Goal: Task Accomplishment & Management: Manage account settings

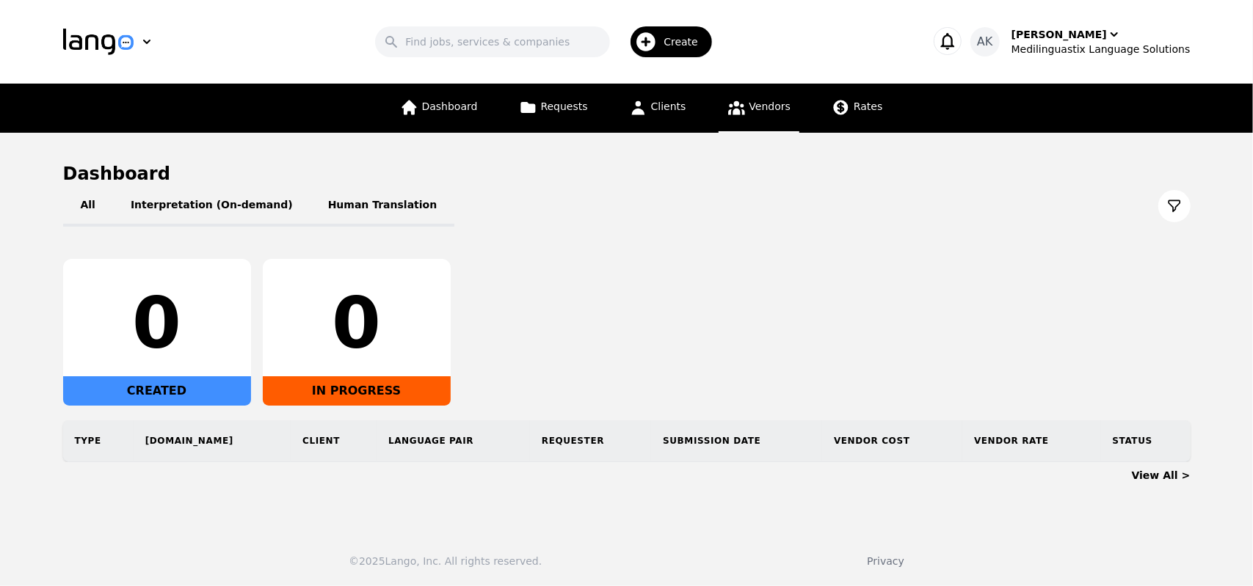
click at [744, 117] on link "Vendors" at bounding box center [759, 108] width 81 height 49
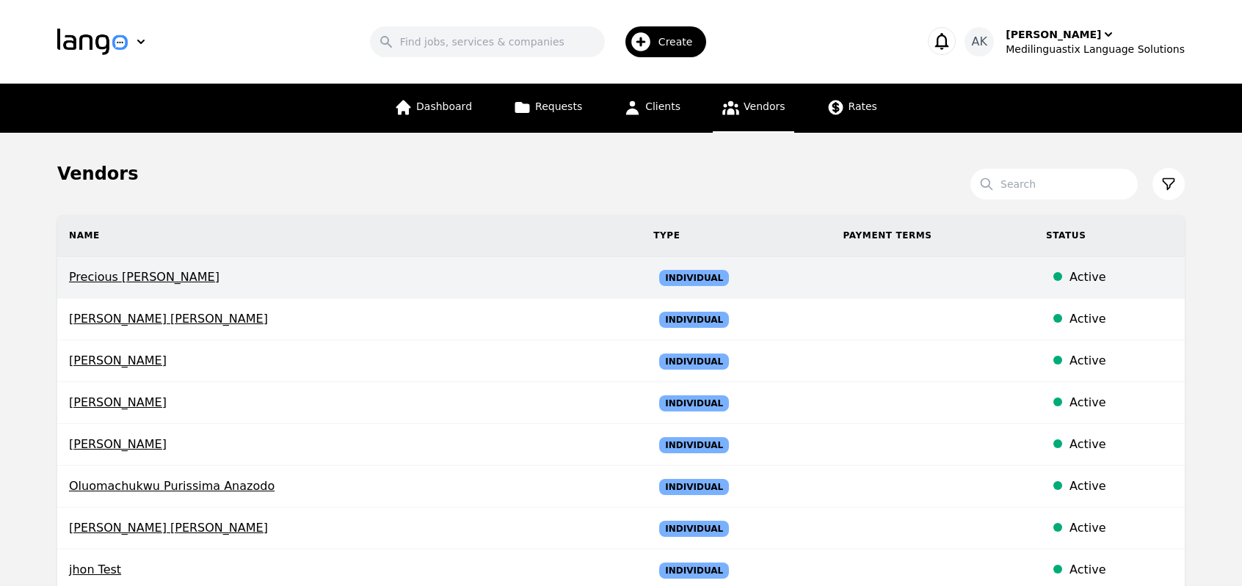
click at [148, 278] on span "Precious [PERSON_NAME]" at bounding box center [349, 278] width 561 height 18
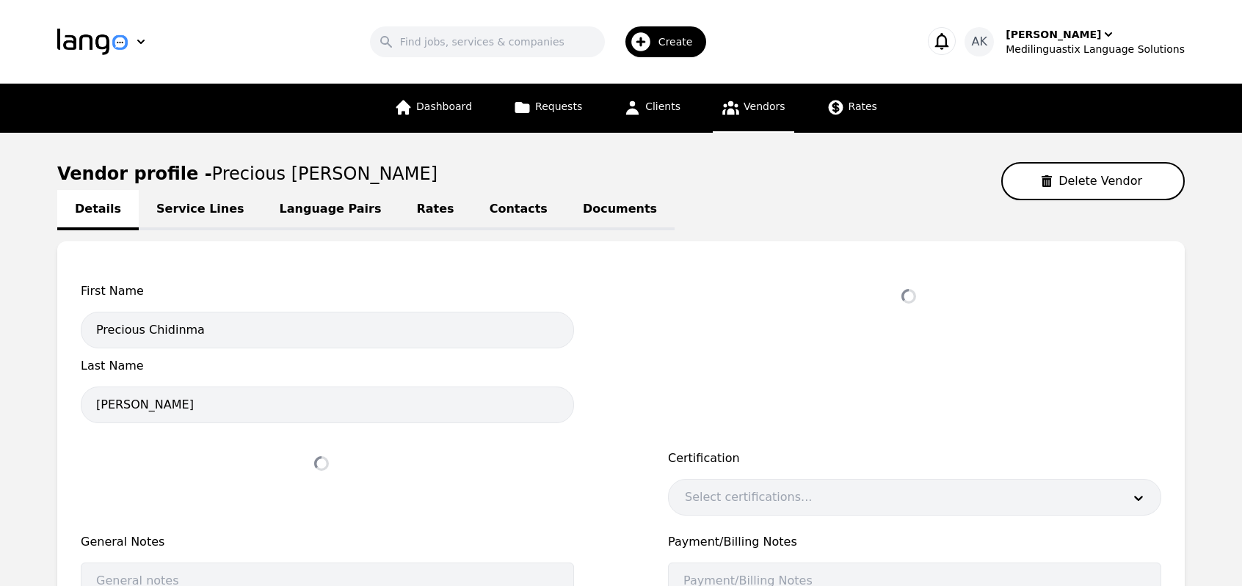
select select "active"
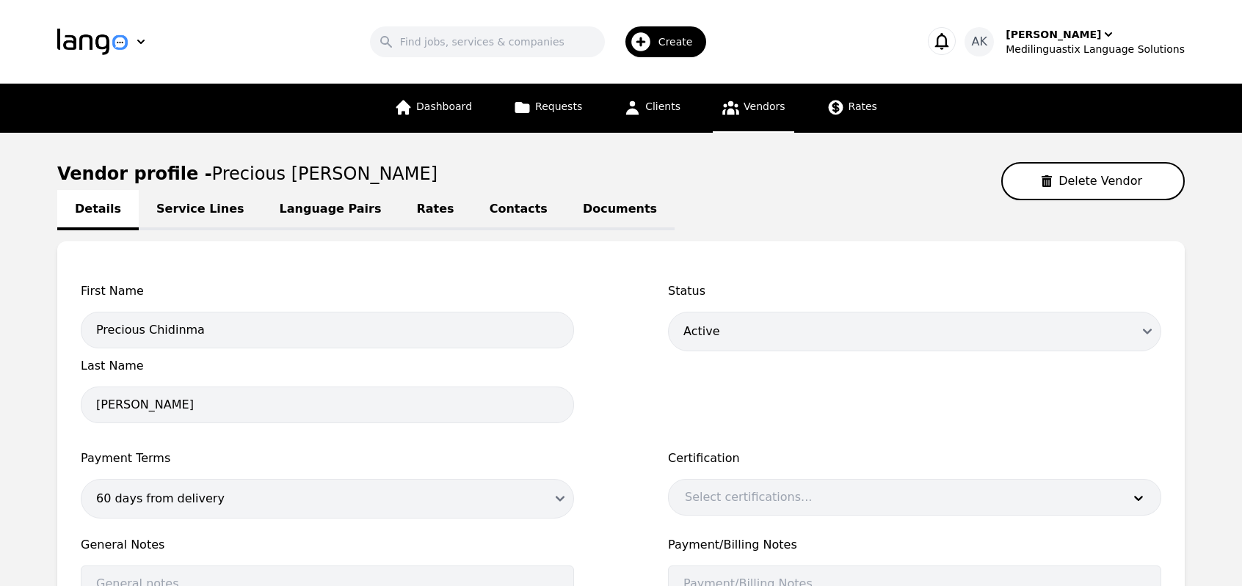
click at [179, 217] on link "Service Lines" at bounding box center [200, 210] width 123 height 40
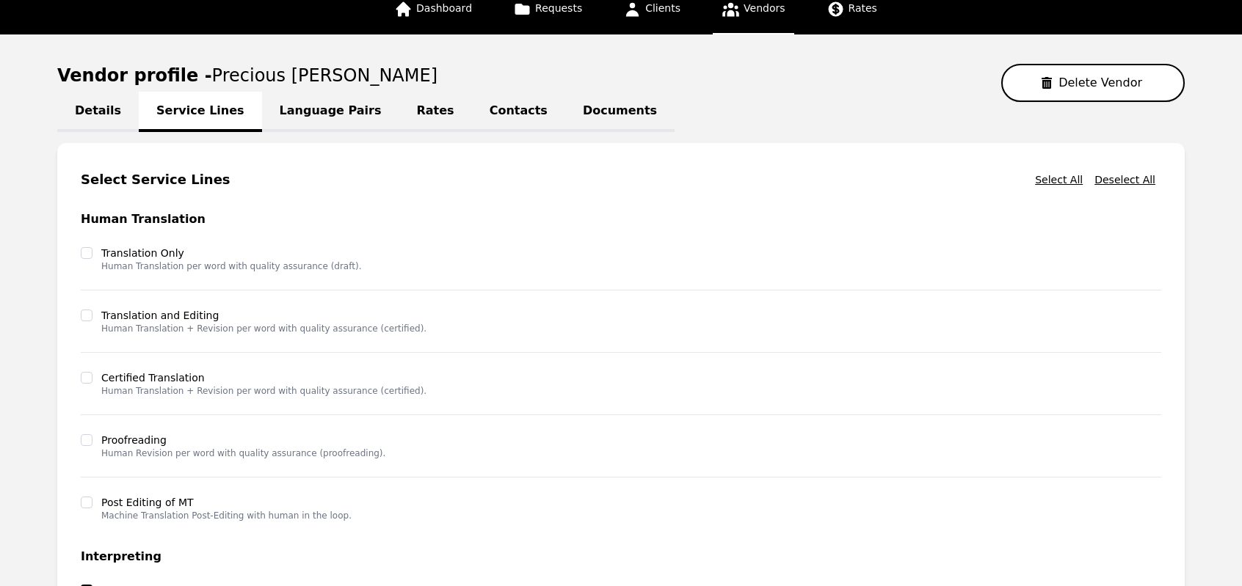
scroll to position [97, 0]
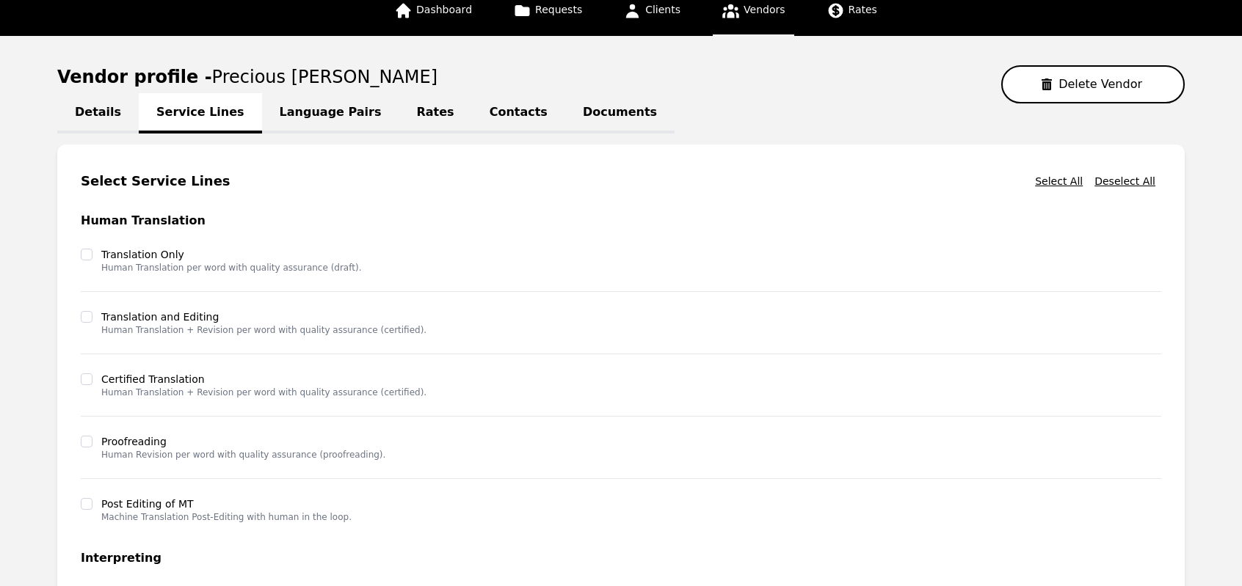
click at [307, 117] on link "Language Pairs" at bounding box center [330, 113] width 137 height 40
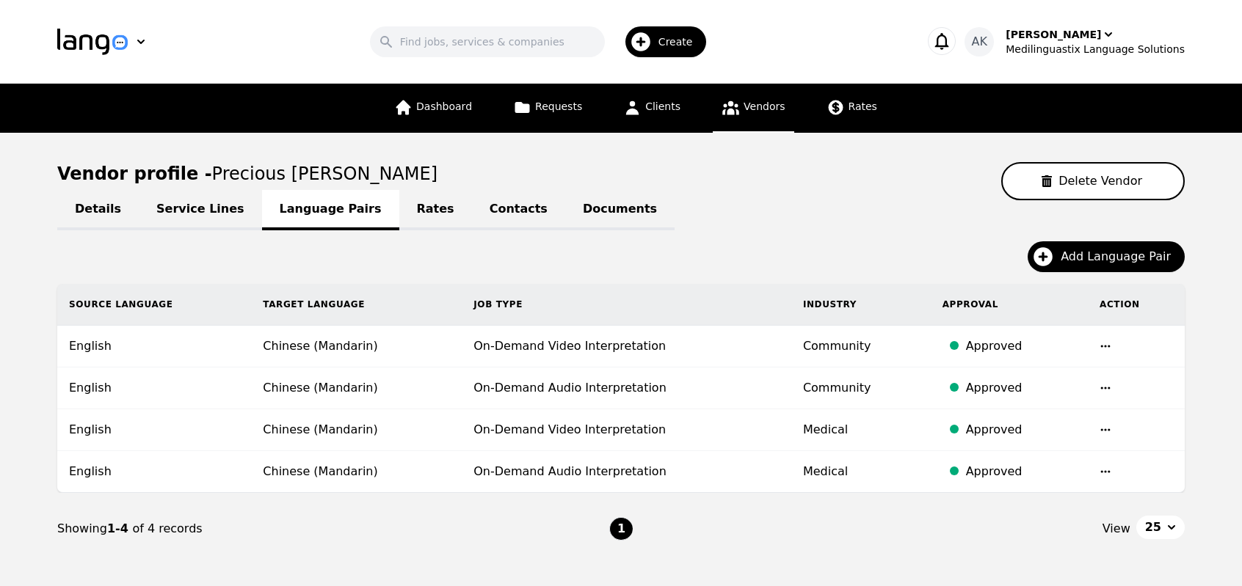
click at [399, 221] on link "Rates" at bounding box center [435, 210] width 73 height 40
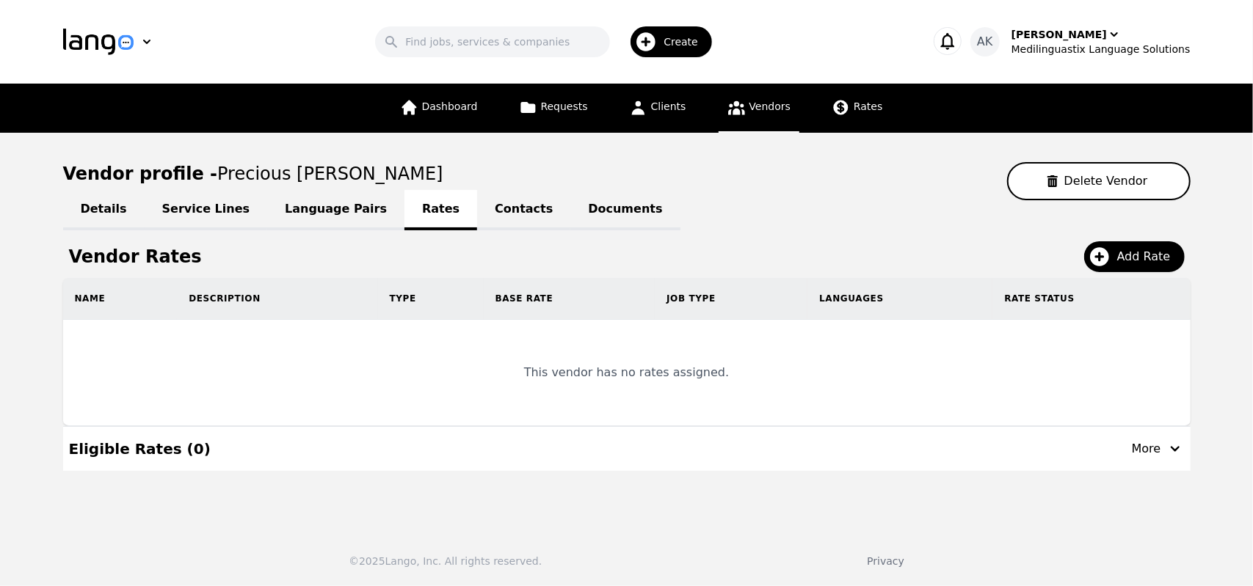
click at [477, 221] on link "Contacts" at bounding box center [523, 210] width 93 height 40
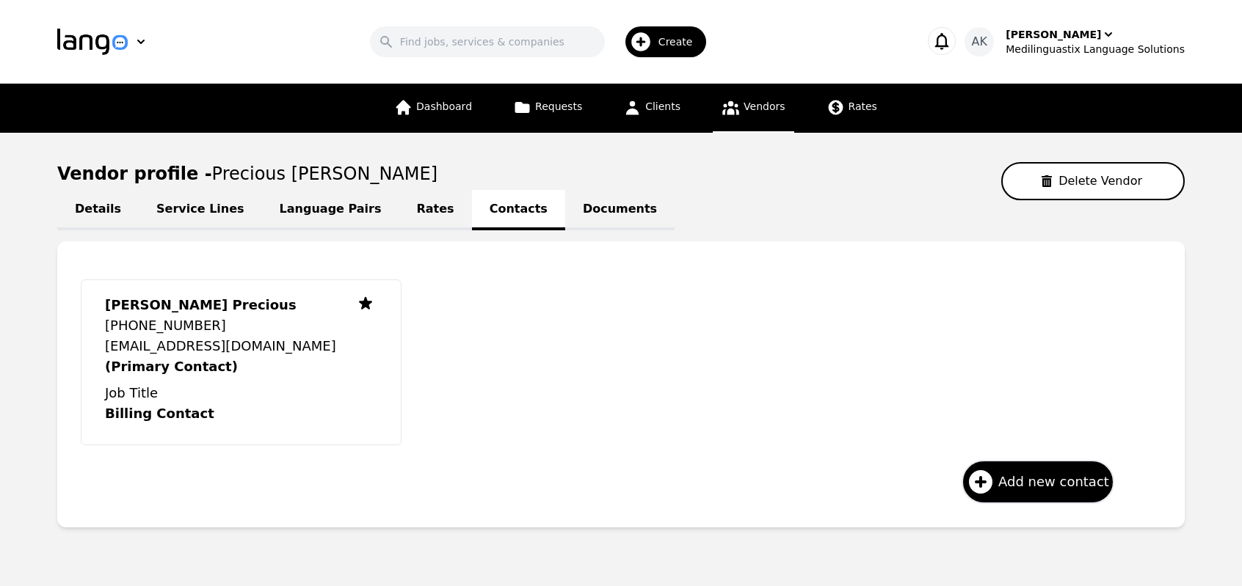
click at [565, 218] on link "Documents" at bounding box center [619, 210] width 109 height 40
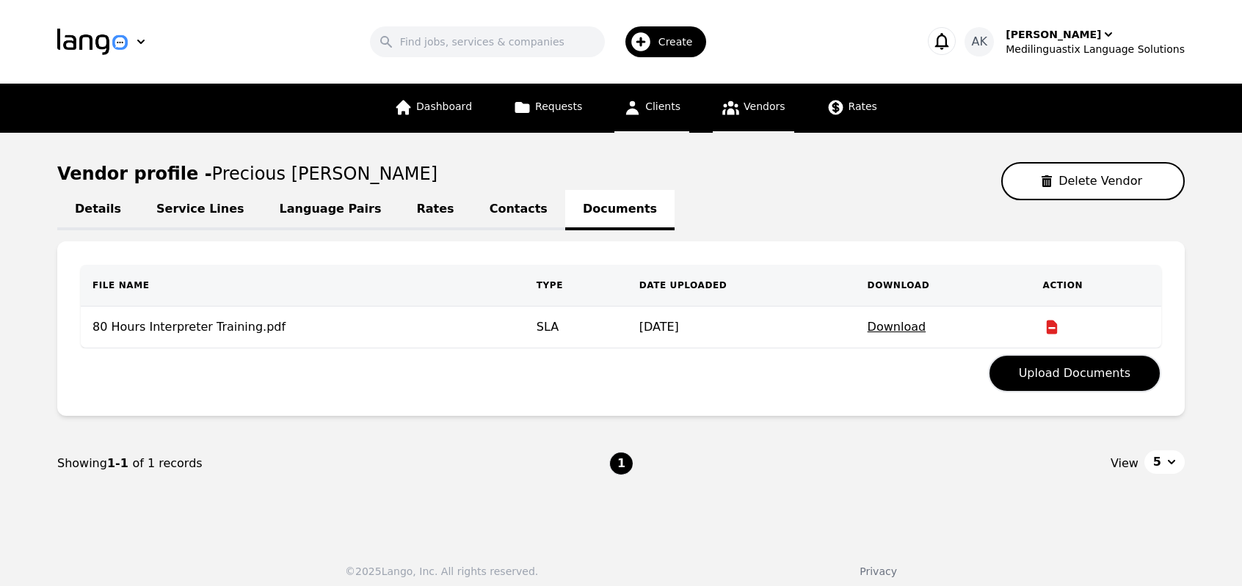
click at [667, 106] on span "Clients" at bounding box center [662, 107] width 35 height 12
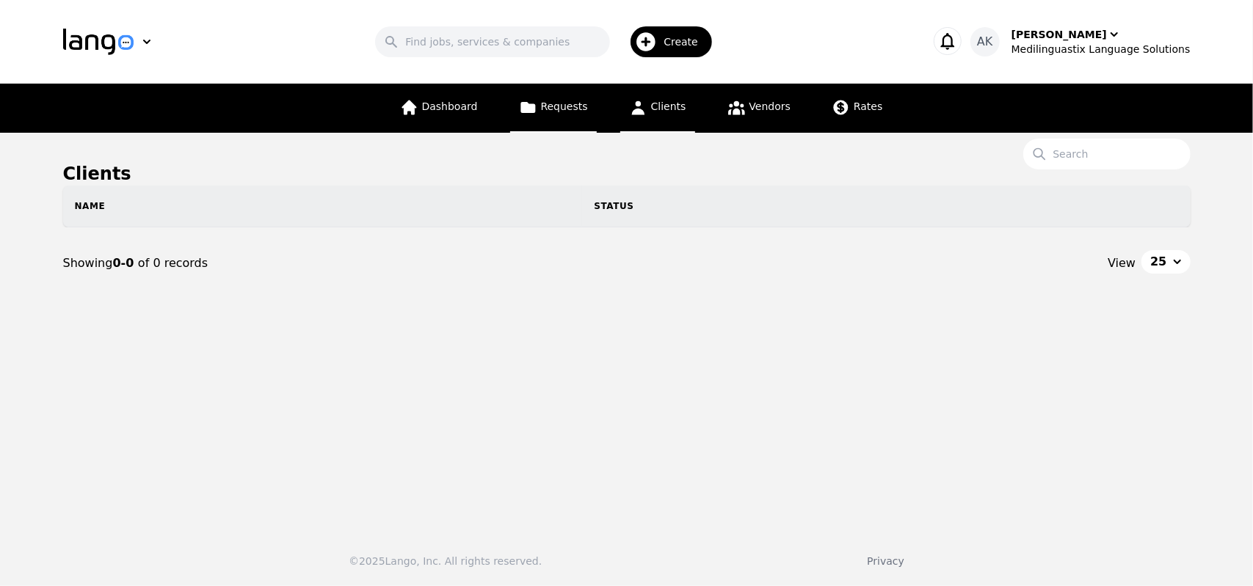
click at [564, 109] on span "Requests" at bounding box center [564, 107] width 47 height 12
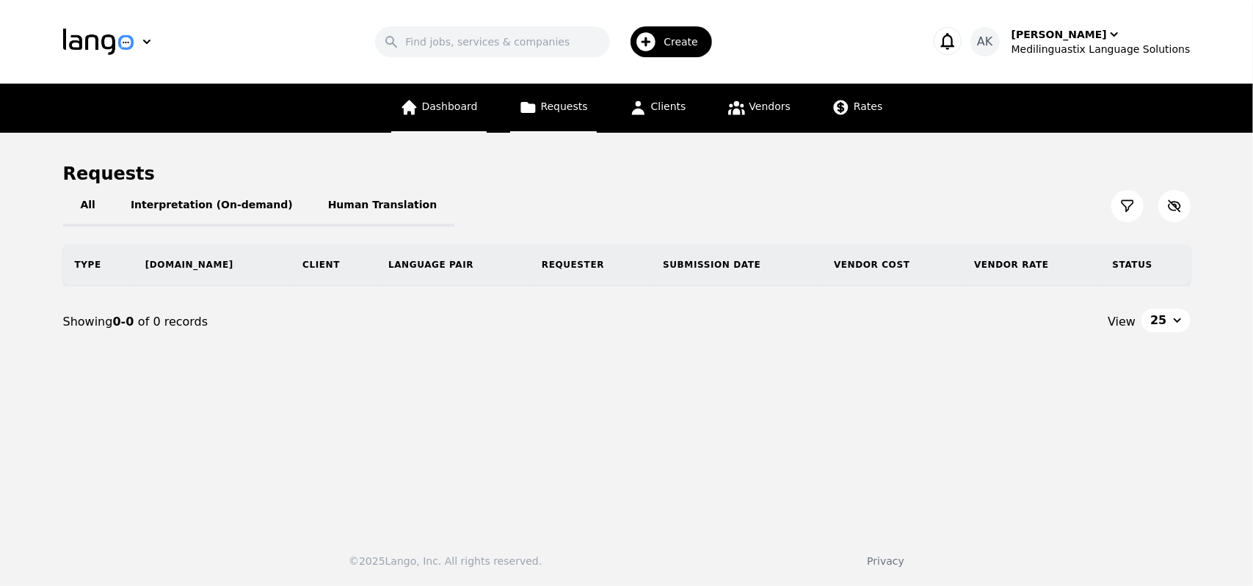
click at [471, 105] on span "Dashboard" at bounding box center [450, 107] width 56 height 12
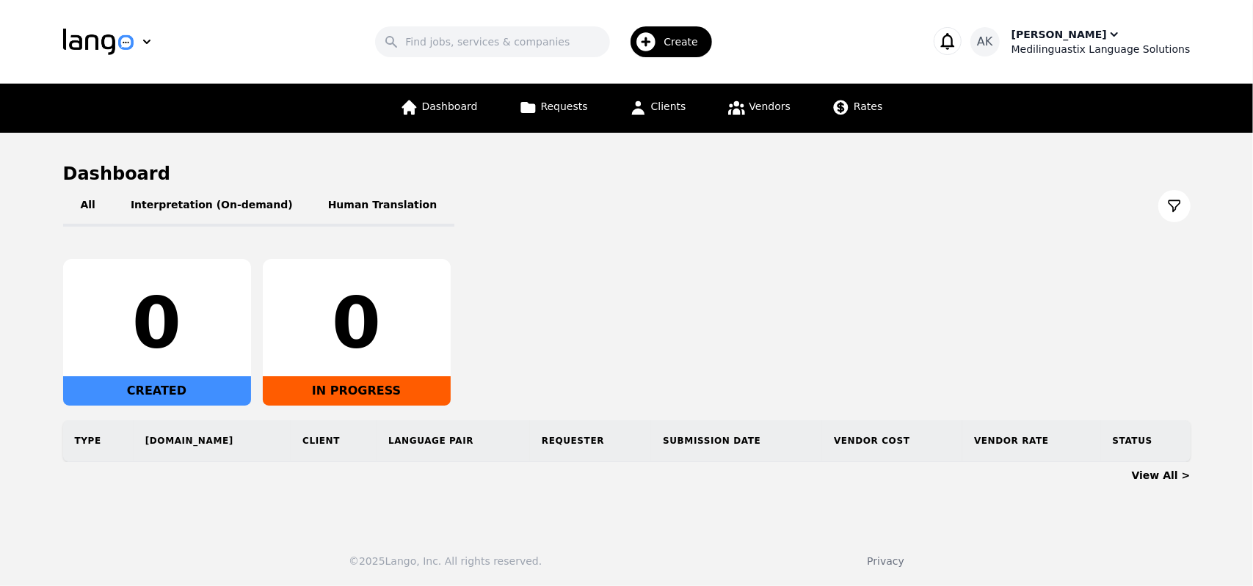
click at [1056, 51] on div "Medilinguastix Language Solutions" at bounding box center [1100, 49] width 179 height 15
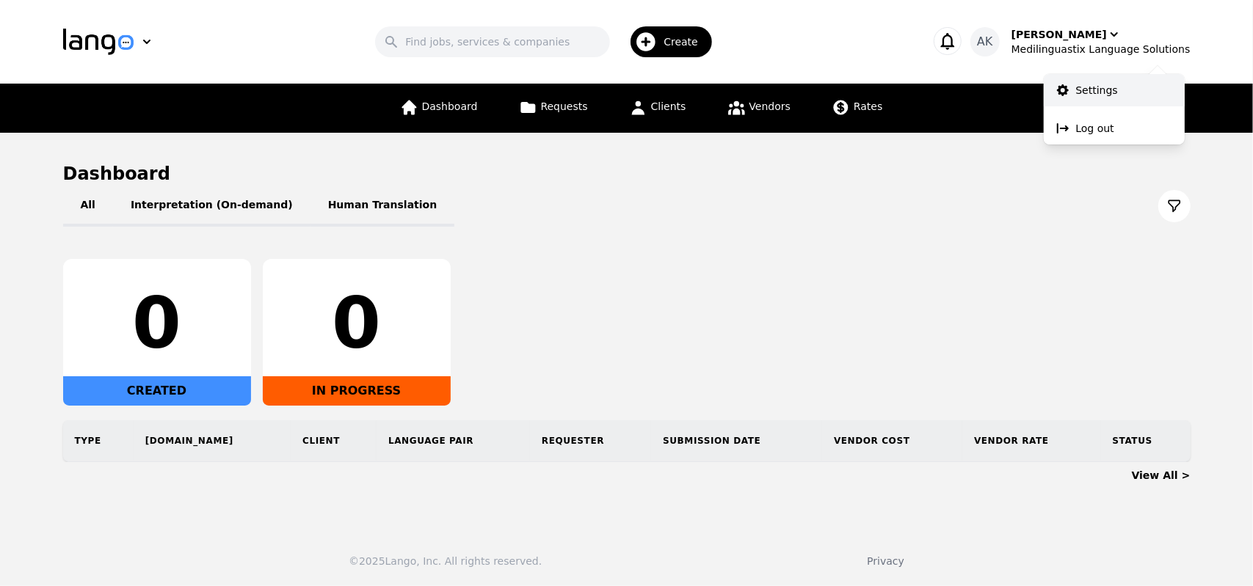
click at [1079, 89] on p "Settings" at bounding box center [1097, 90] width 42 height 15
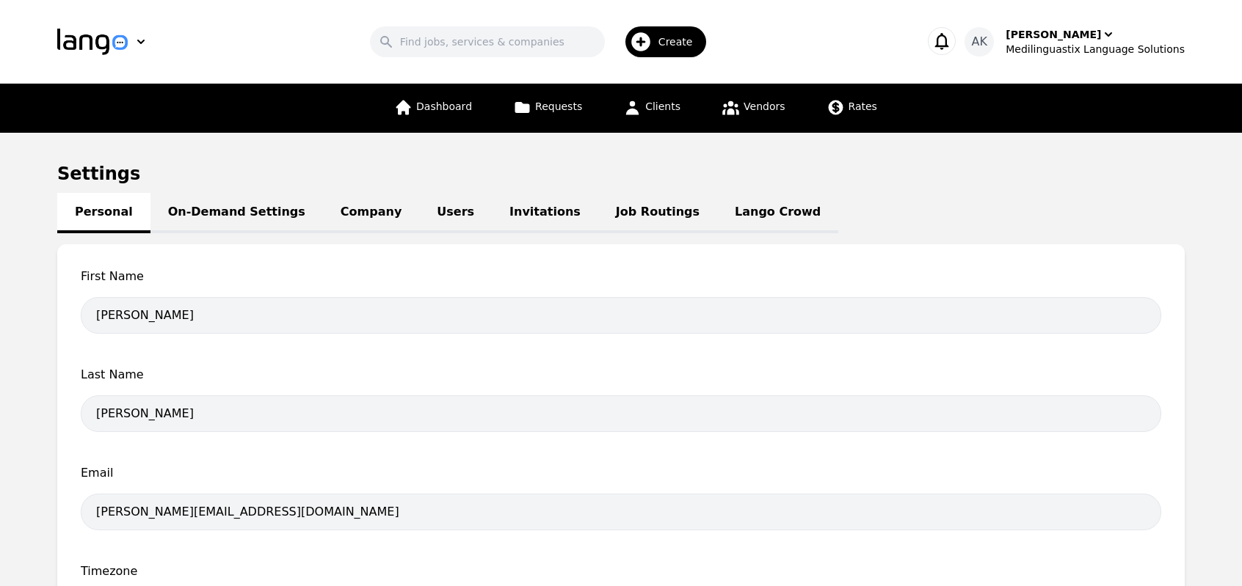
click at [200, 205] on link "On-Demand Settings" at bounding box center [236, 213] width 172 height 40
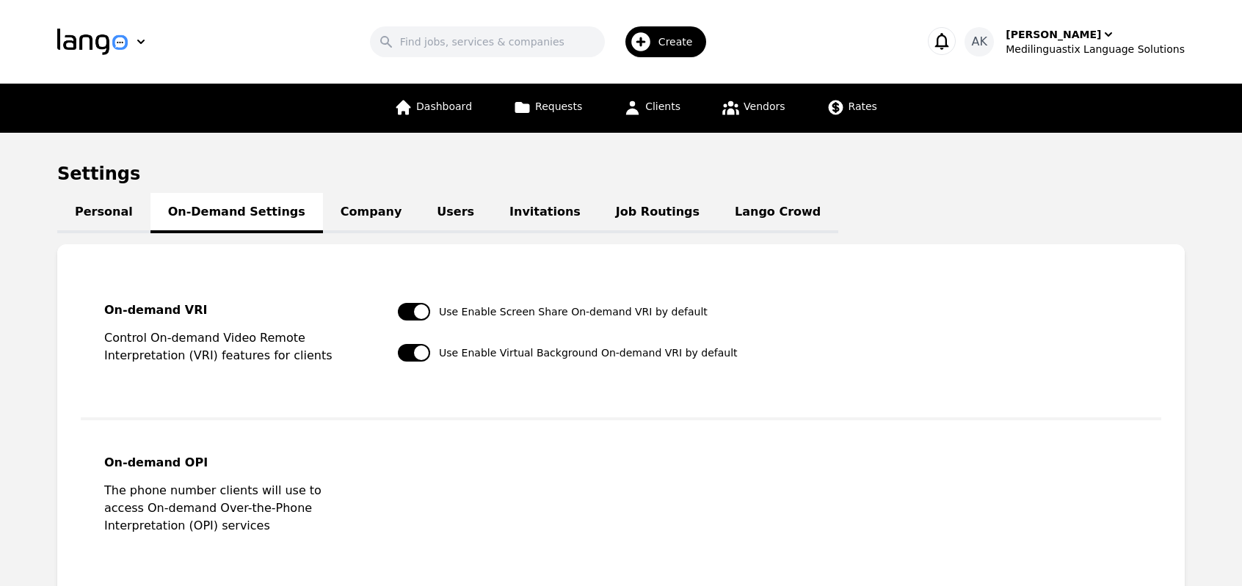
click at [0, 330] on main "Settings Personal On-Demand Settings Company Users Invitations Job Routings Lan…" at bounding box center [621, 415] width 1242 height 564
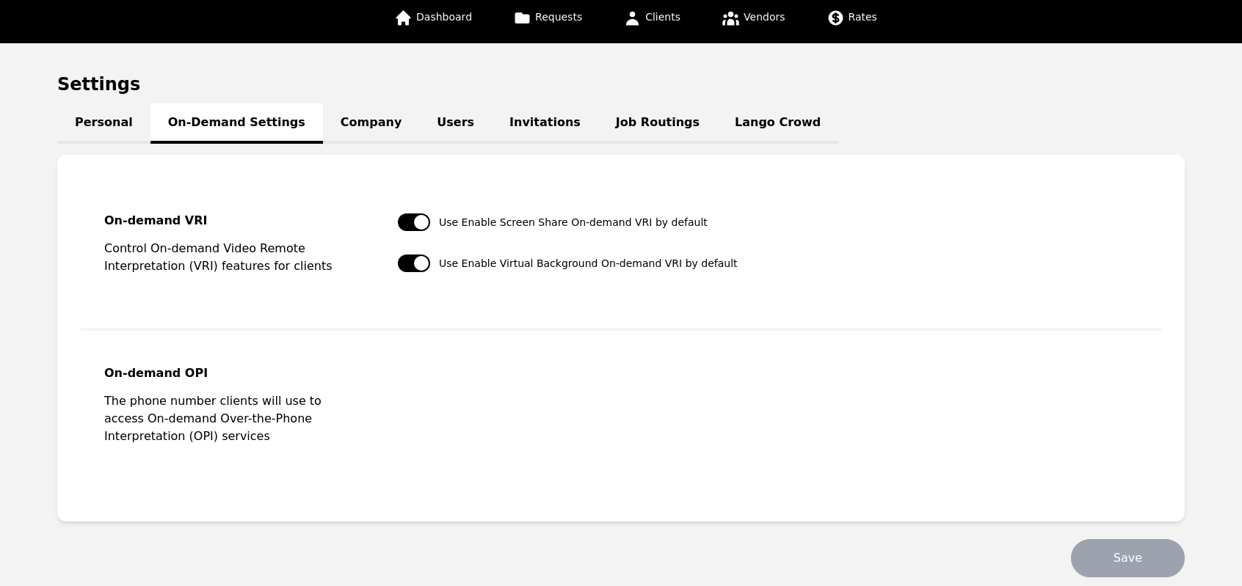
scroll to position [88, 0]
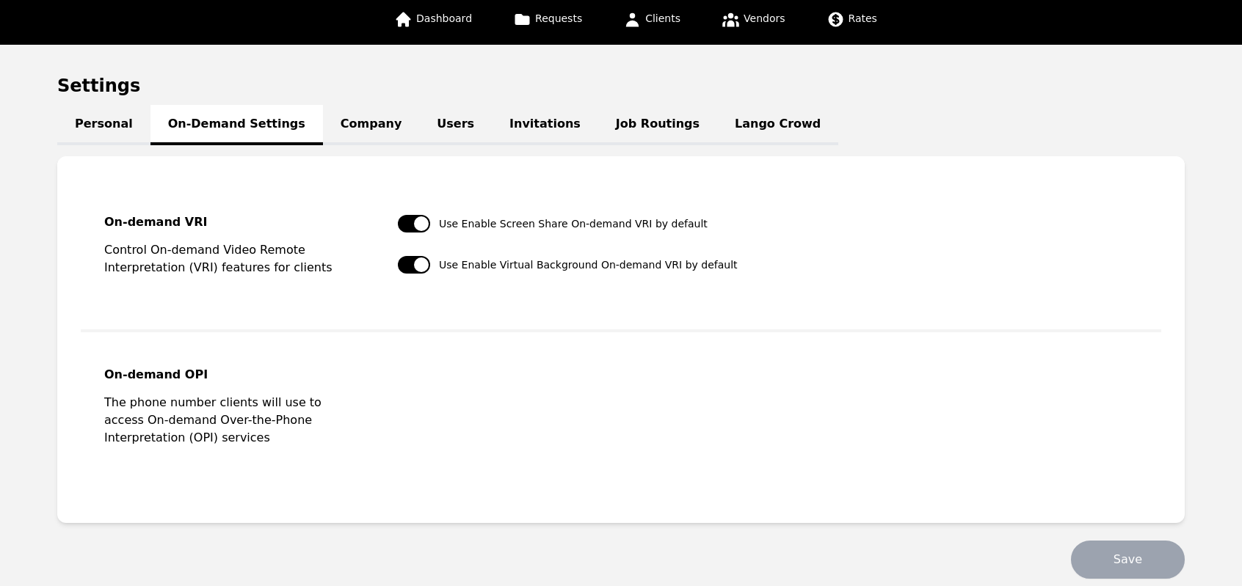
click at [349, 126] on link "Company" at bounding box center [371, 125] width 96 height 40
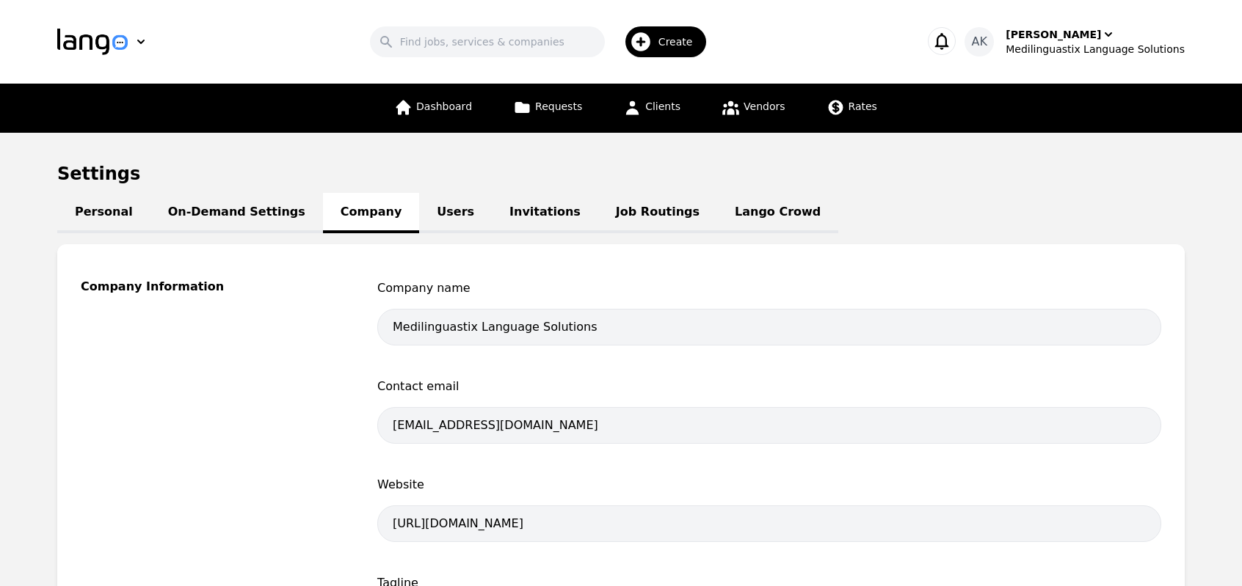
click at [419, 215] on link "Users" at bounding box center [455, 213] width 73 height 40
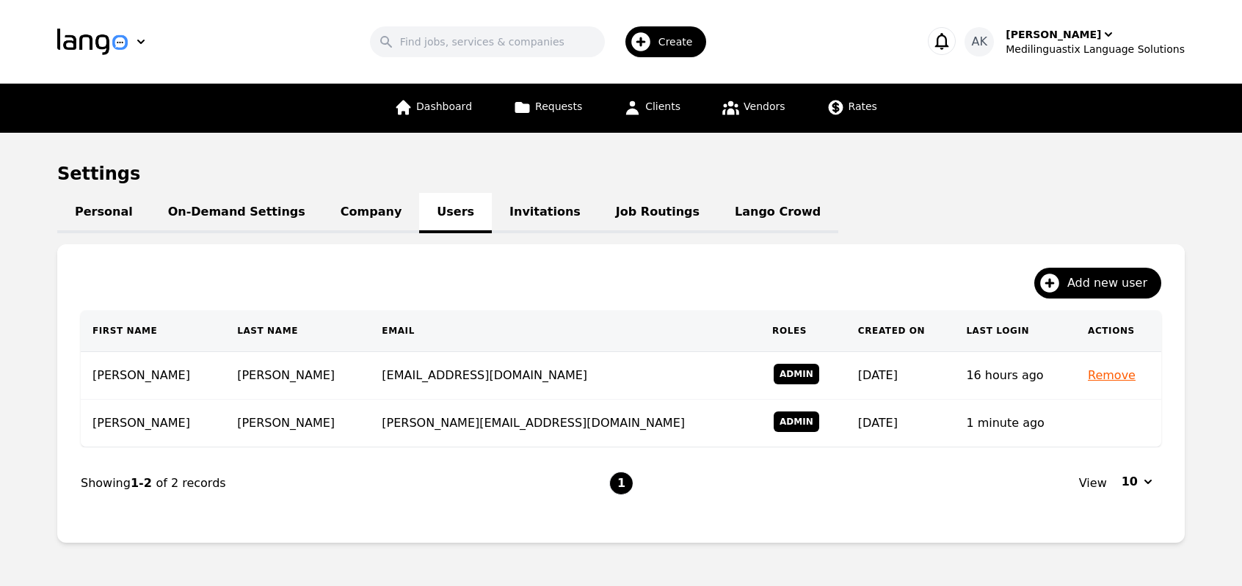
click at [497, 216] on link "Invitations" at bounding box center [545, 213] width 106 height 40
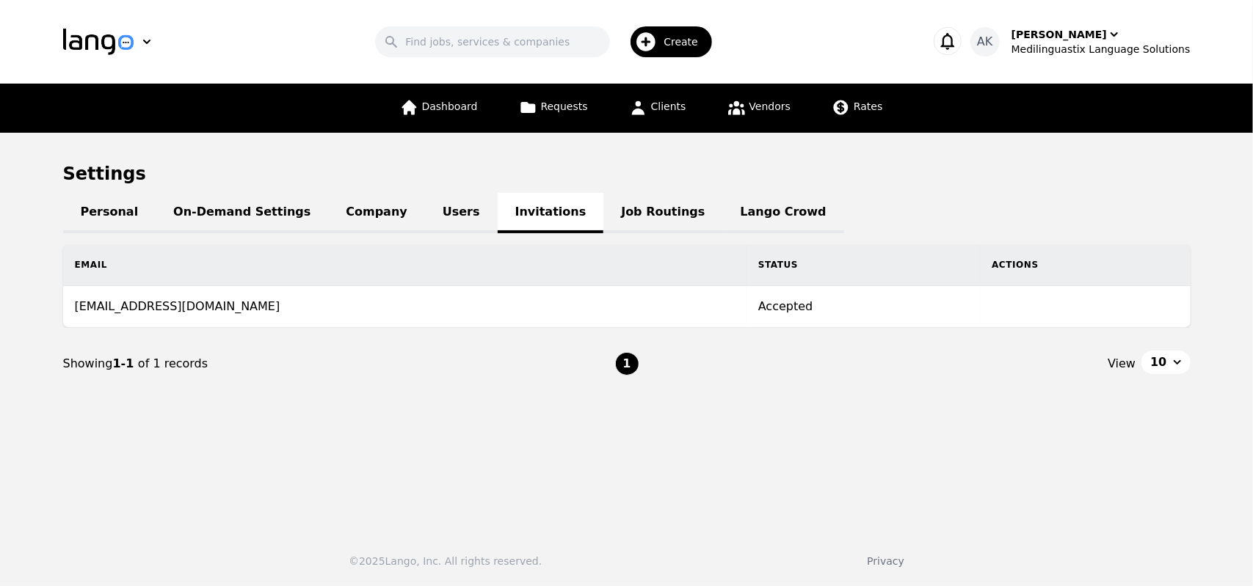
click at [603, 214] on link "Job Routings" at bounding box center [662, 213] width 119 height 40
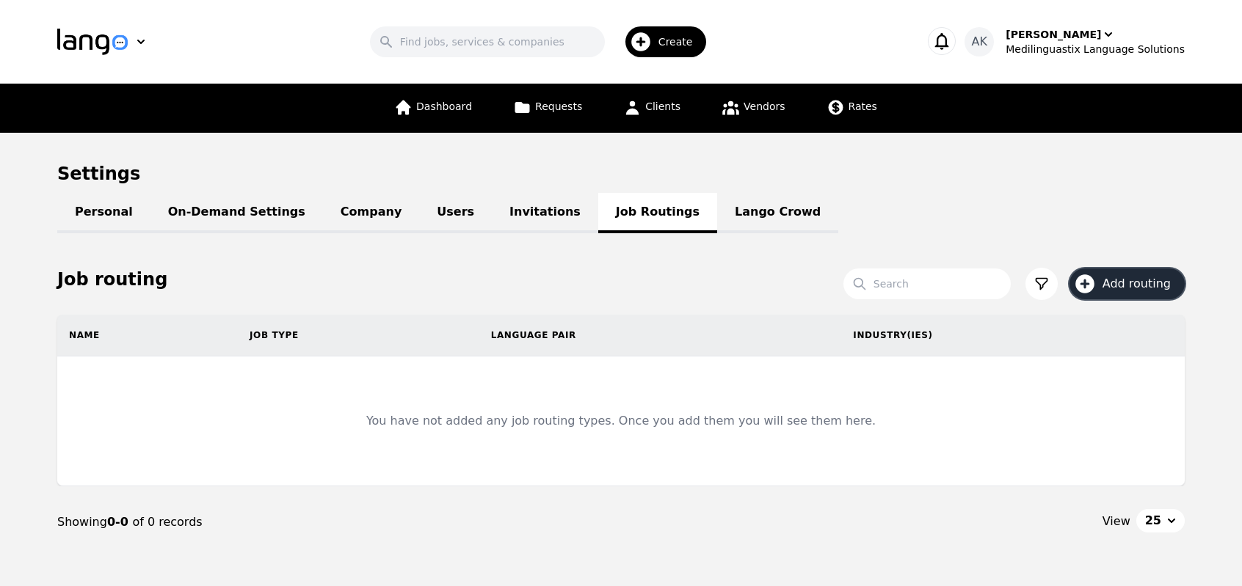
click at [1094, 286] on icon "button" at bounding box center [1084, 284] width 19 height 19
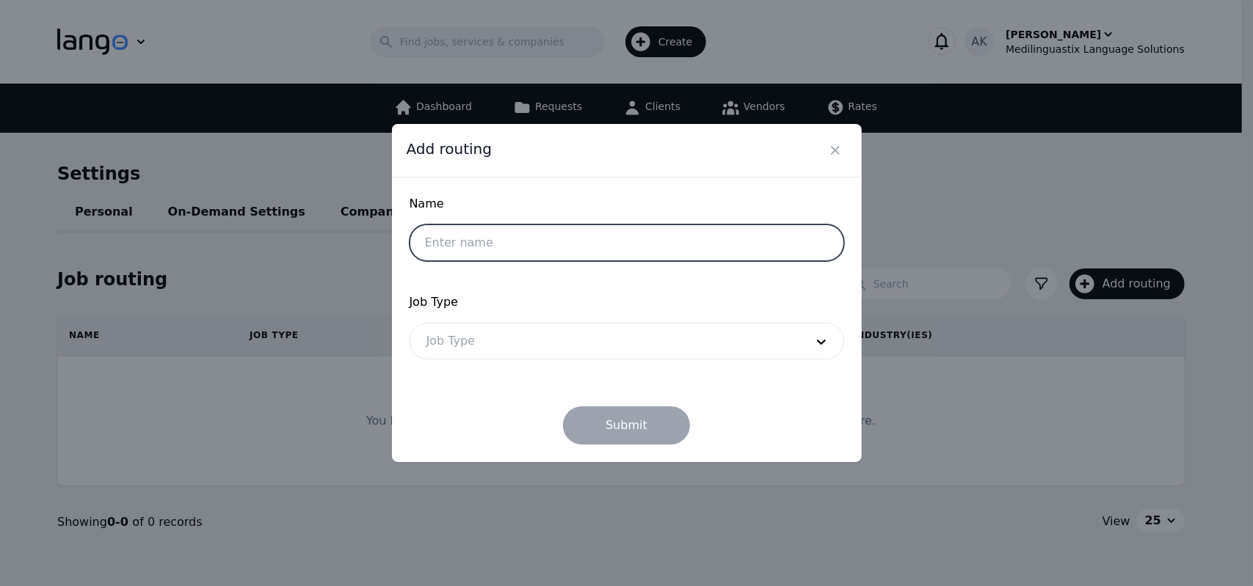
click at [669, 241] on input "text" at bounding box center [627, 243] width 435 height 37
type input "spanish"
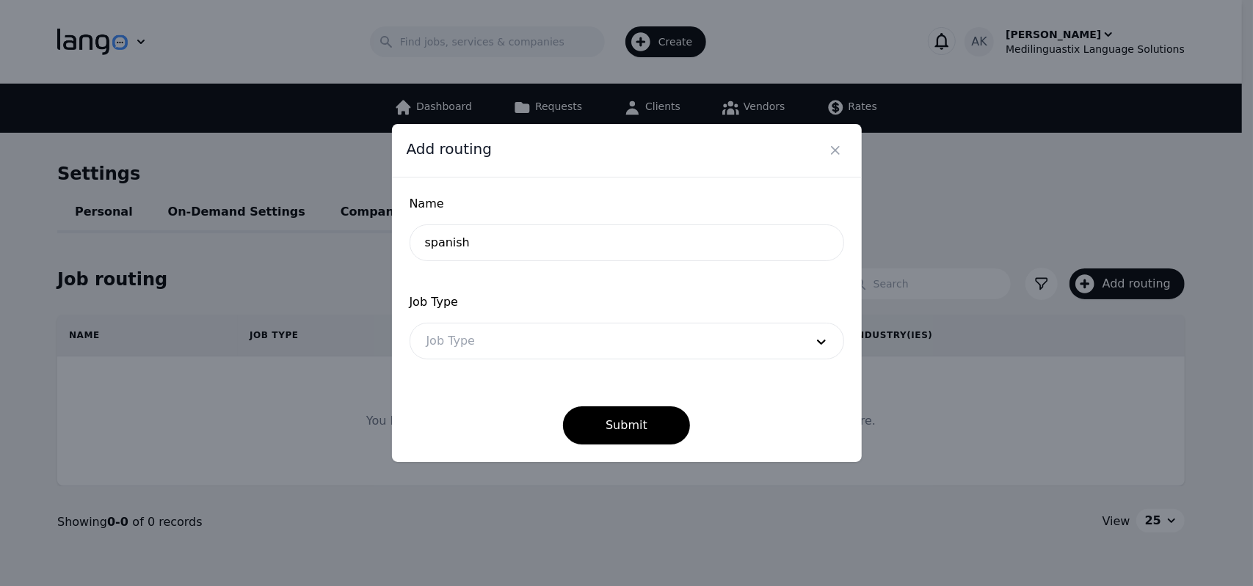
click at [582, 331] on div at bounding box center [604, 341] width 389 height 35
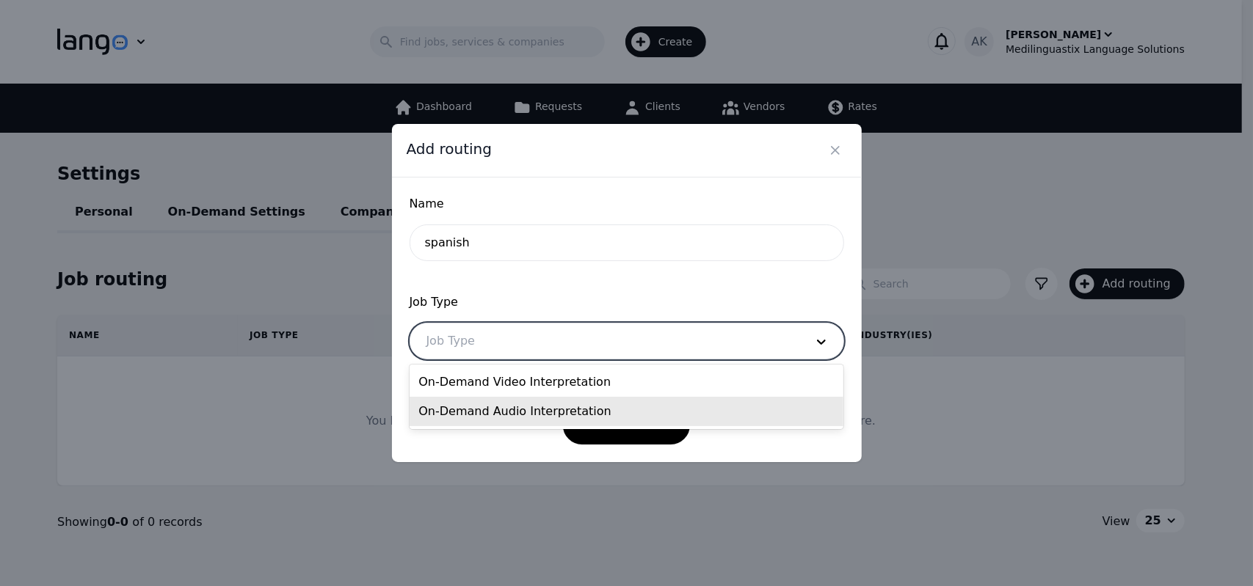
click at [517, 412] on div "On-Demand Audio Interpretation" at bounding box center [627, 411] width 434 height 29
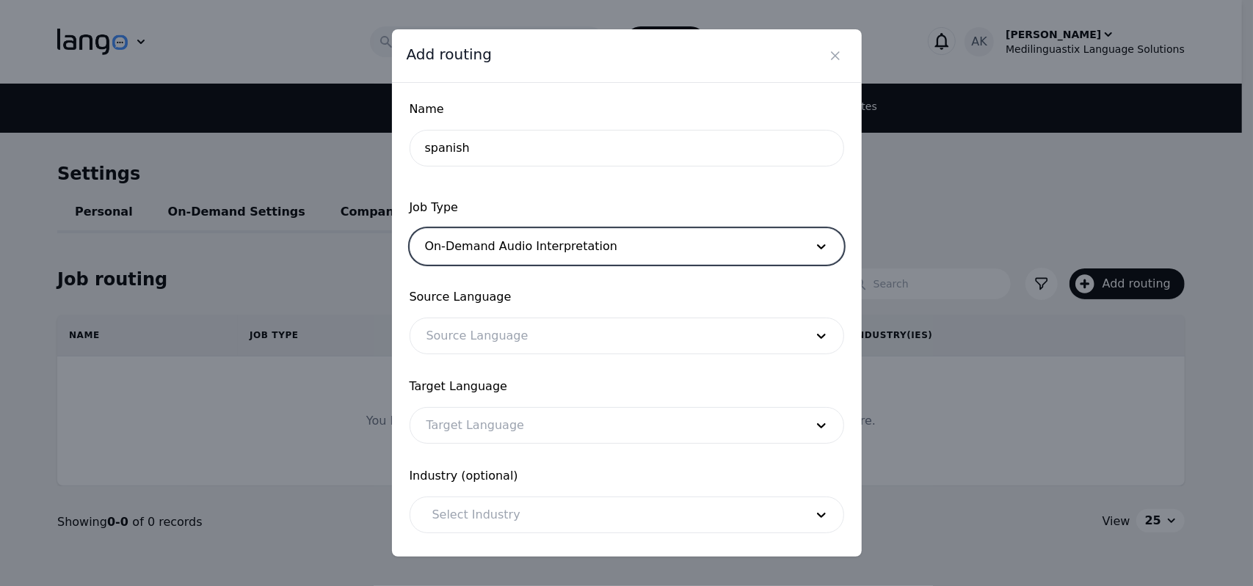
click at [504, 333] on div at bounding box center [604, 336] width 389 height 35
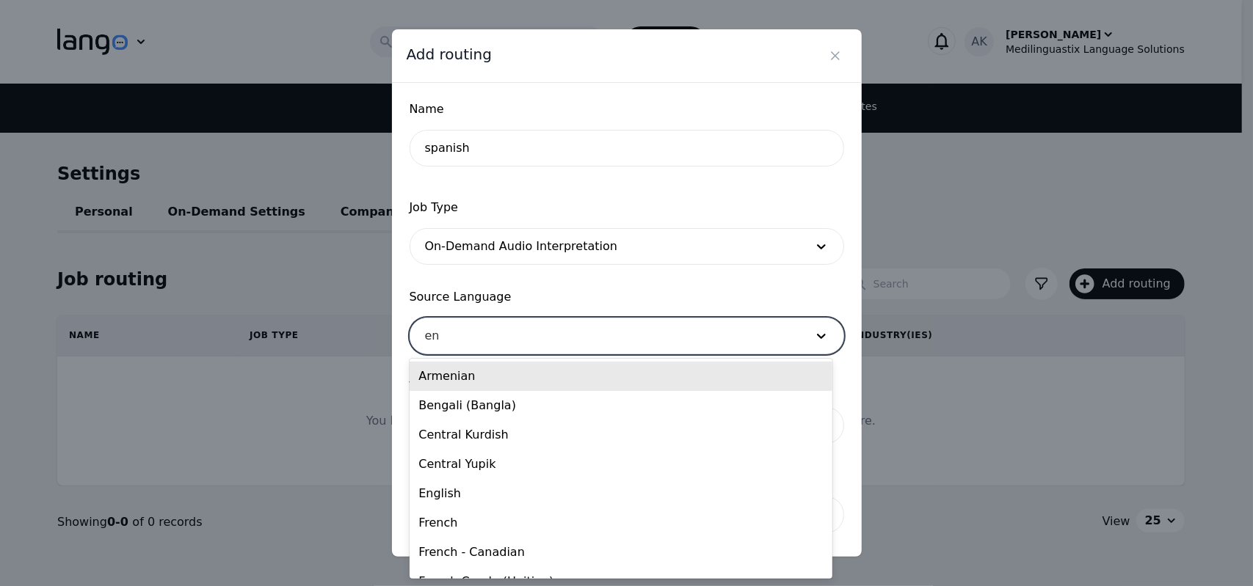
type input "eng"
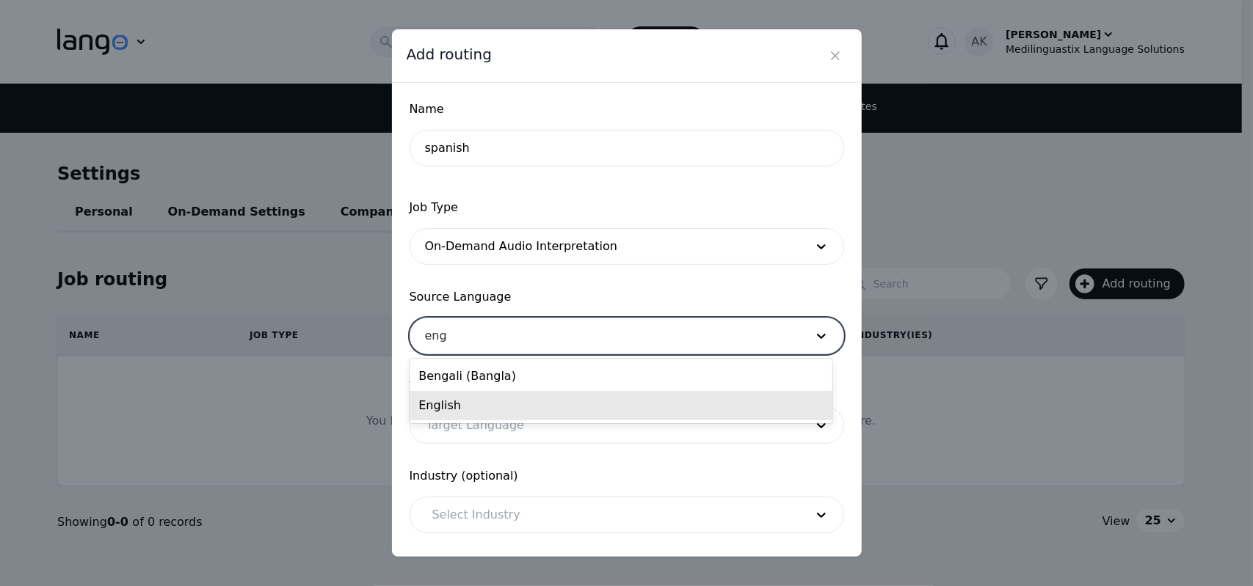
click at [469, 406] on div "English" at bounding box center [621, 405] width 422 height 29
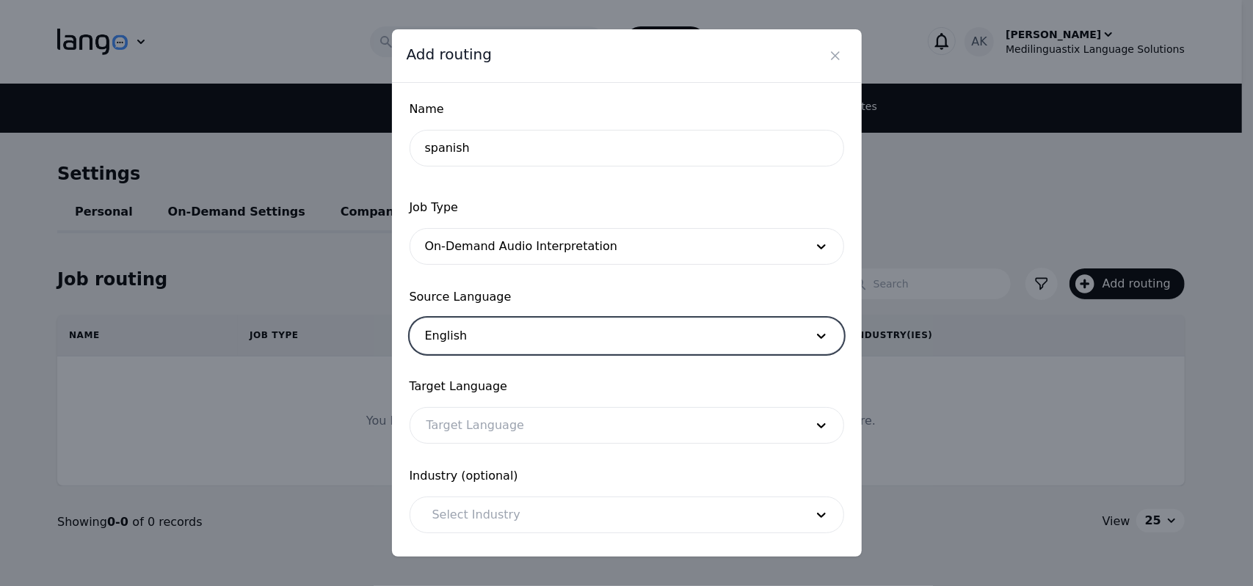
click at [479, 419] on div at bounding box center [604, 425] width 389 height 35
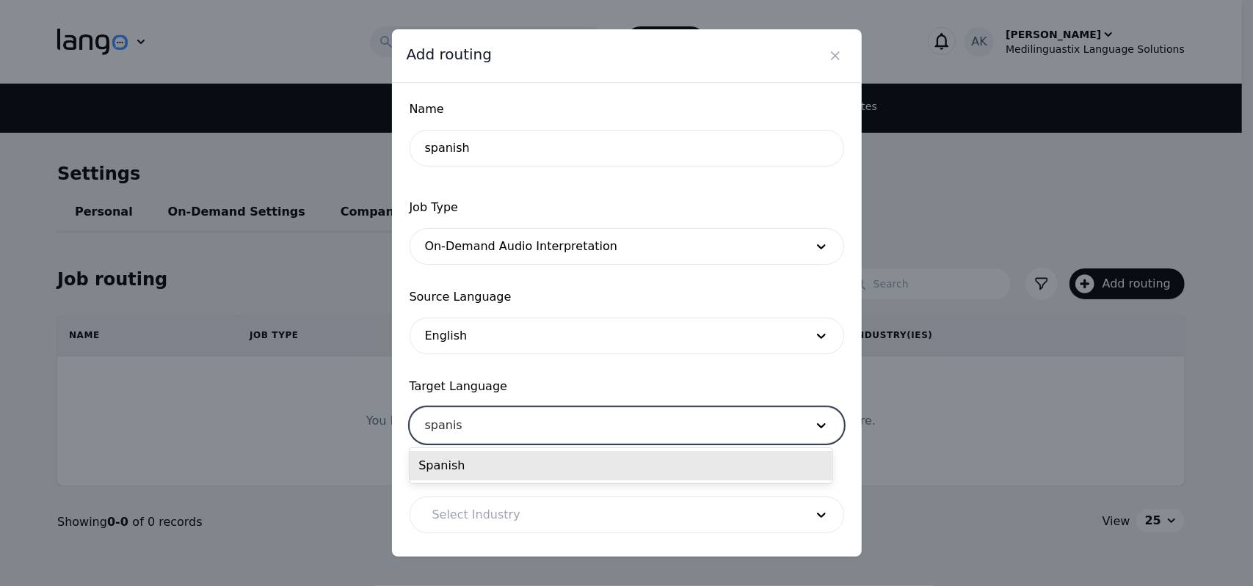
type input "spanish"
click at [470, 466] on div "Spanish" at bounding box center [621, 465] width 422 height 29
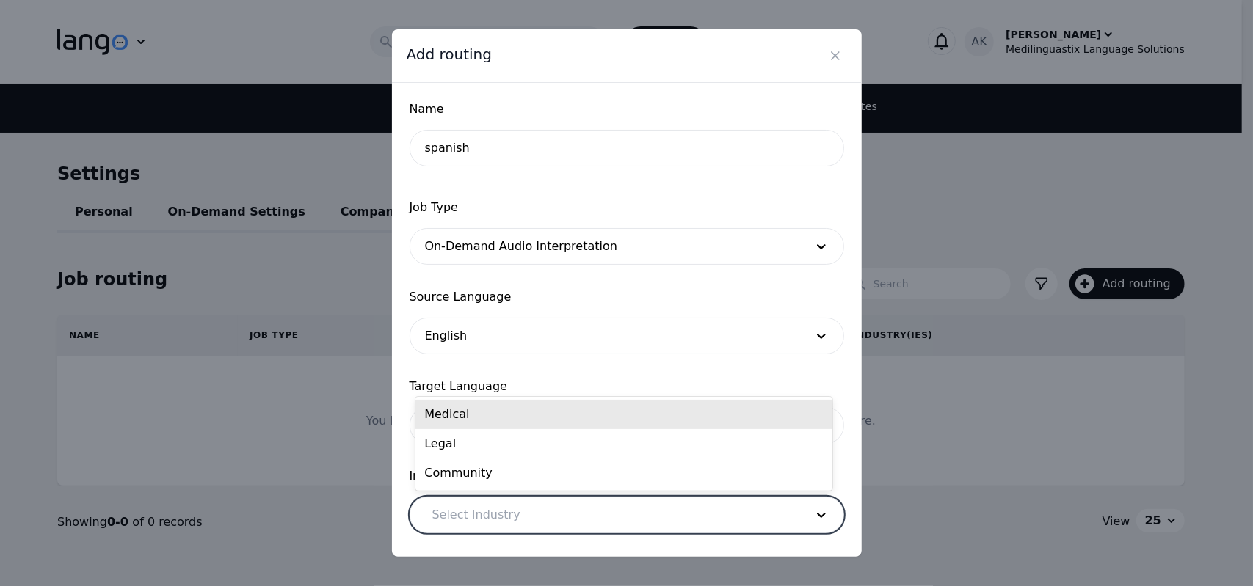
click at [484, 502] on div at bounding box center [607, 515] width 383 height 35
click at [479, 415] on div "Medical" at bounding box center [623, 414] width 416 height 29
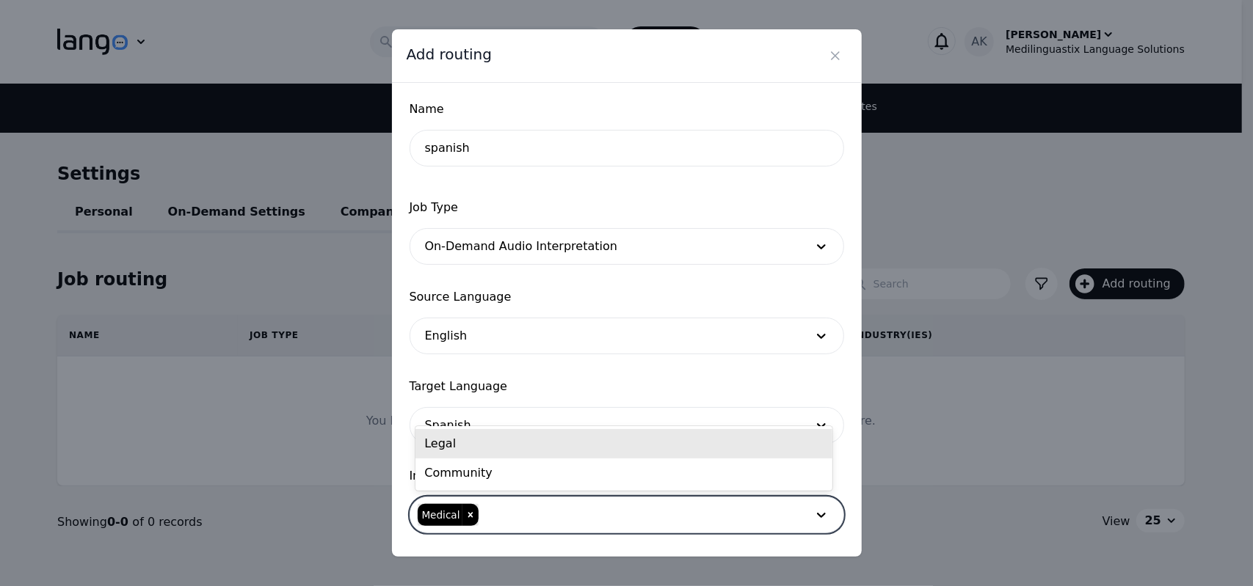
click at [530, 512] on div at bounding box center [639, 515] width 319 height 35
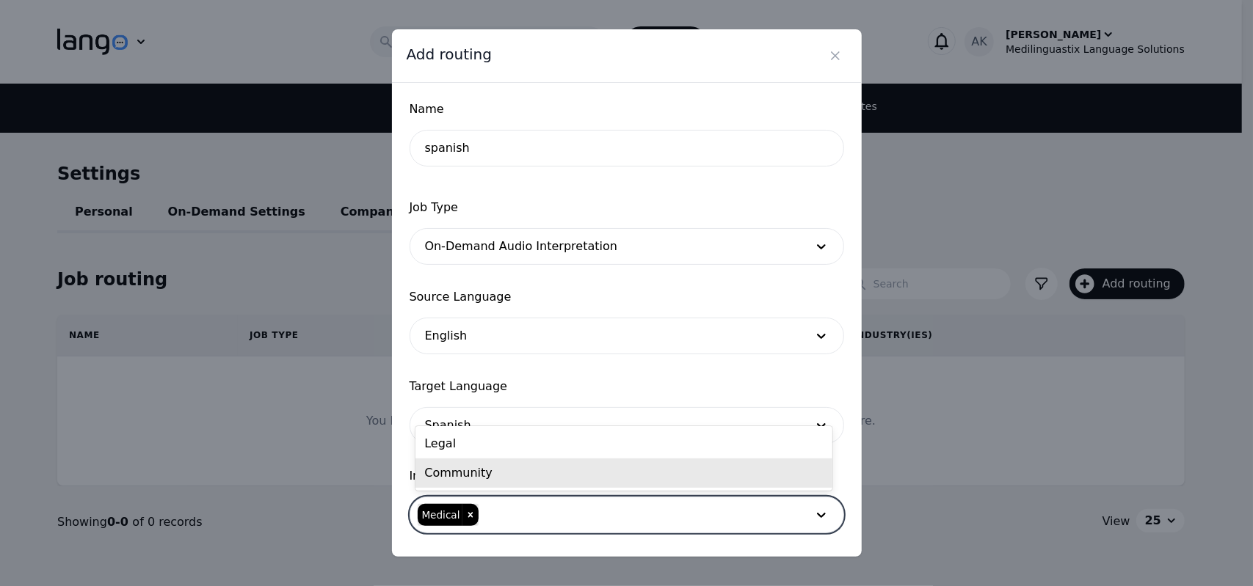
click at [515, 474] on div "Community" at bounding box center [623, 473] width 416 height 29
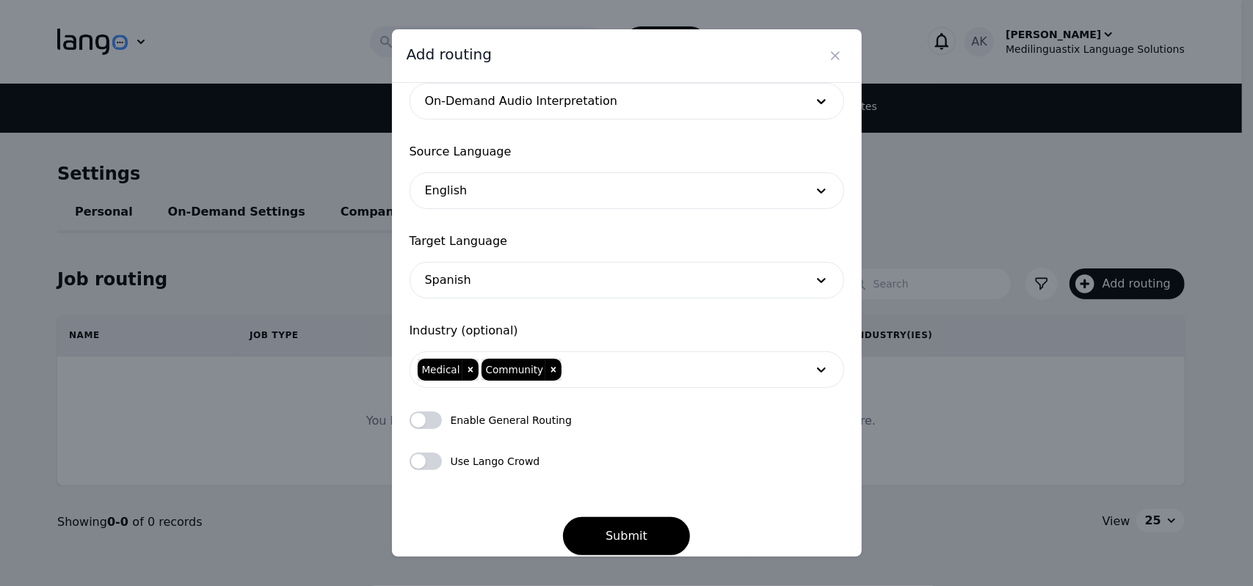
scroll to position [160, 0]
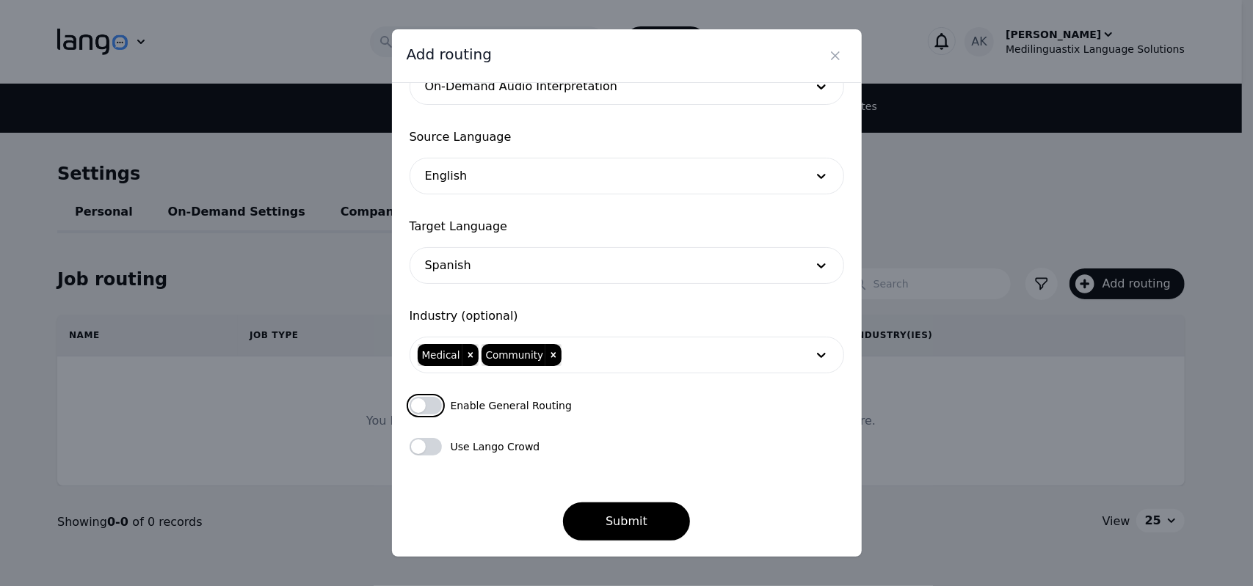
click at [431, 408] on button "button" at bounding box center [426, 406] width 32 height 18
checkbox input "true"
click at [426, 448] on button "button" at bounding box center [426, 447] width 32 height 18
checkbox input "true"
click at [599, 517] on button "Submit" at bounding box center [626, 522] width 127 height 38
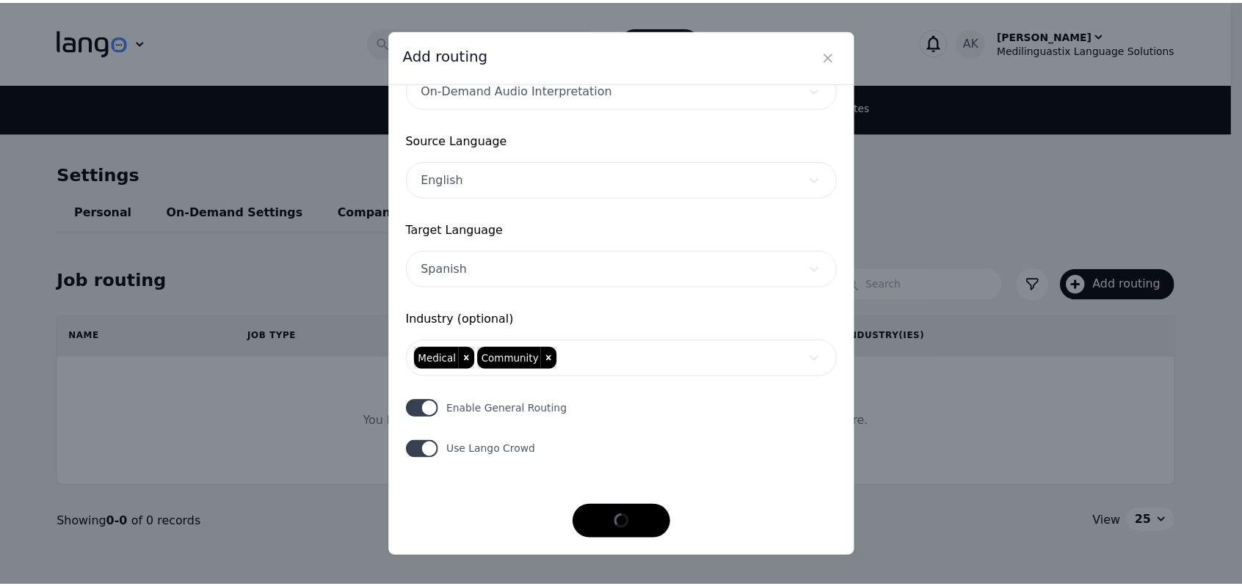
scroll to position [156, 0]
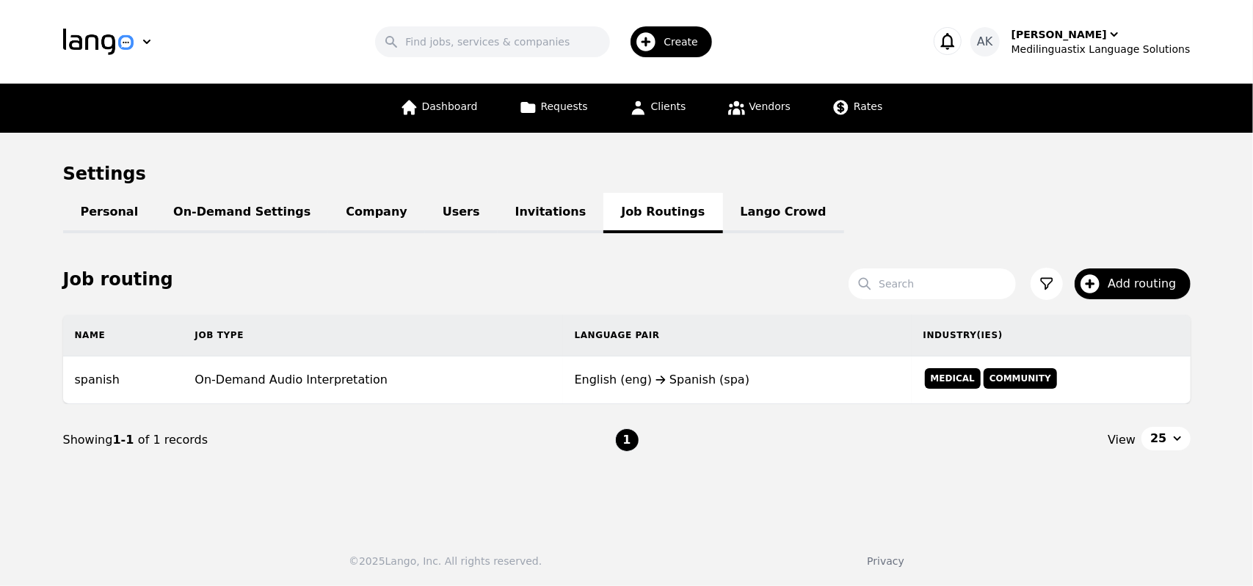
click at [740, 476] on main "Settings Personal On-Demand Settings Company Users Invitations Job Routings Lan…" at bounding box center [626, 326] width 1253 height 386
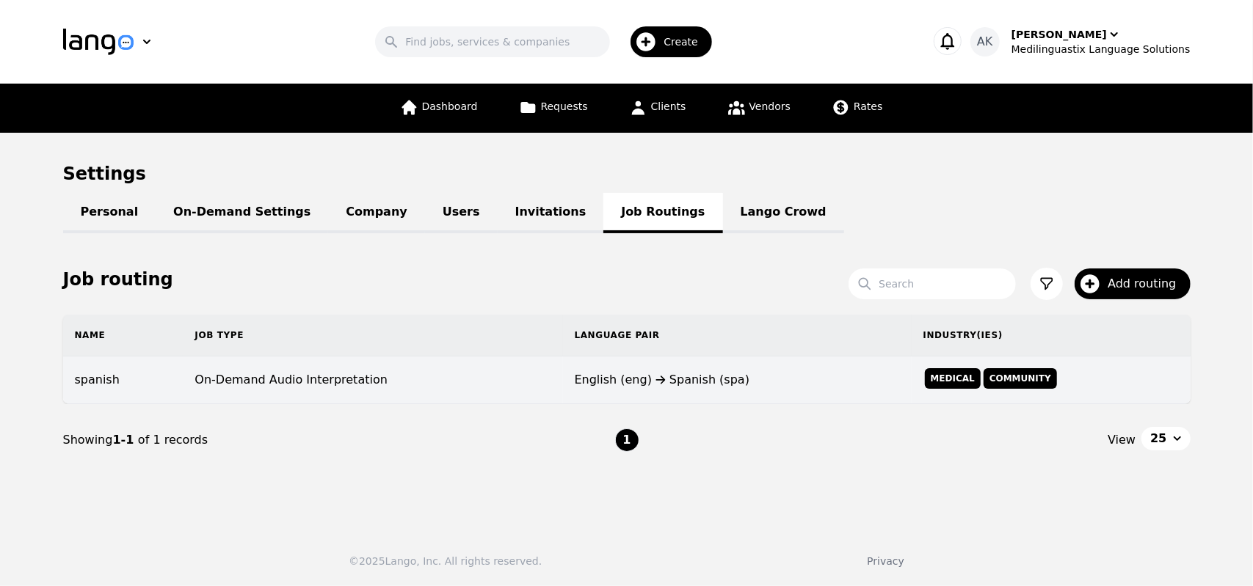
click at [608, 388] on div "English (eng) Spanish (spa)" at bounding box center [737, 380] width 325 height 18
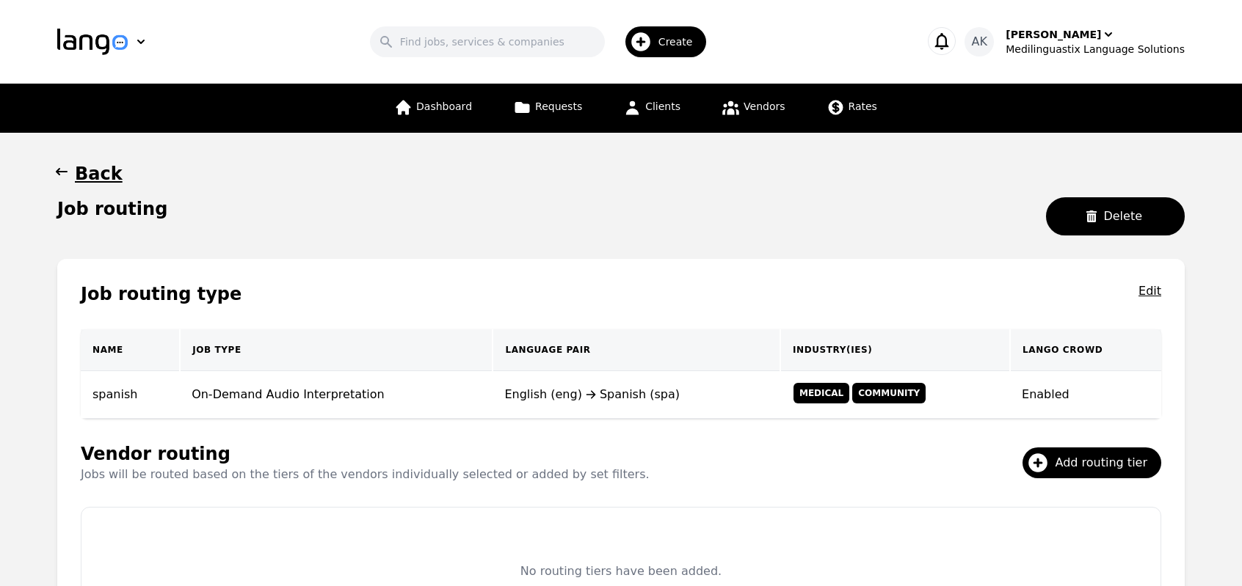
click at [51, 454] on main "Back Job routing Delete Job routing type Edit Name Job Type Language Pair Indus…" at bounding box center [621, 411] width 1242 height 556
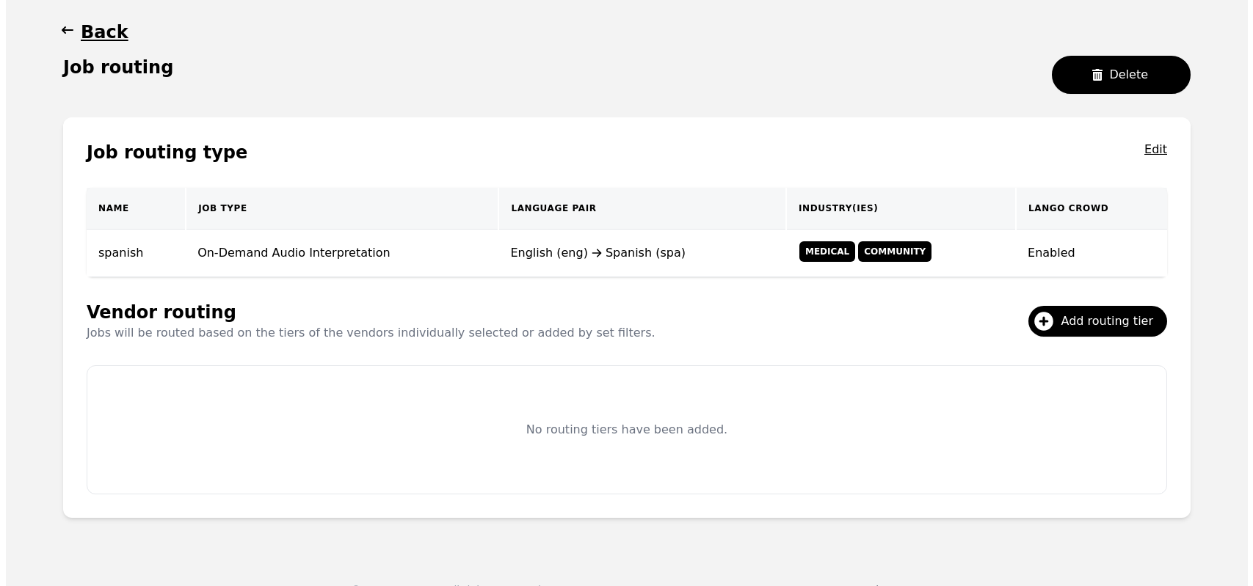
scroll to position [139, 0]
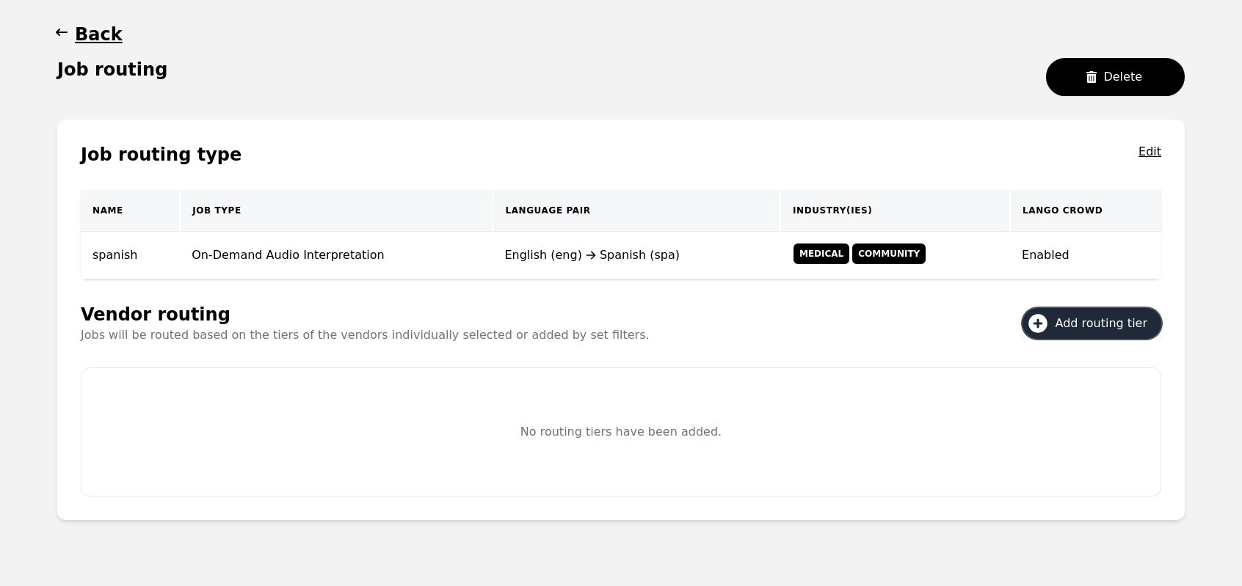
click at [1047, 324] on icon at bounding box center [1037, 323] width 19 height 19
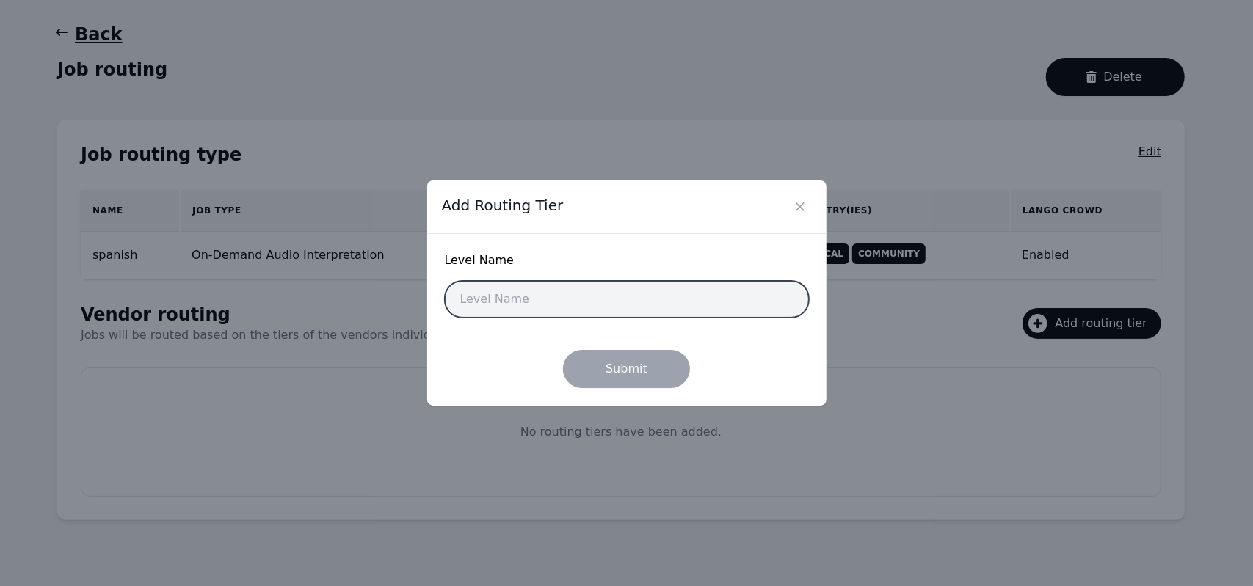
click at [688, 294] on input "text" at bounding box center [627, 299] width 364 height 37
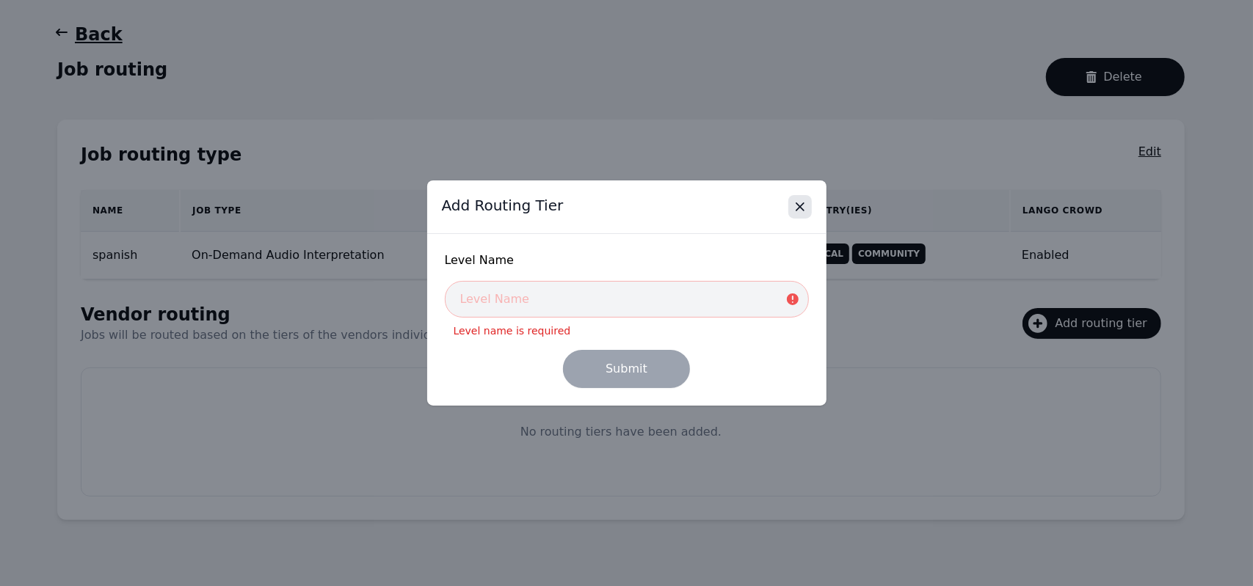
click at [800, 205] on icon "Close" at bounding box center [800, 207] width 15 height 15
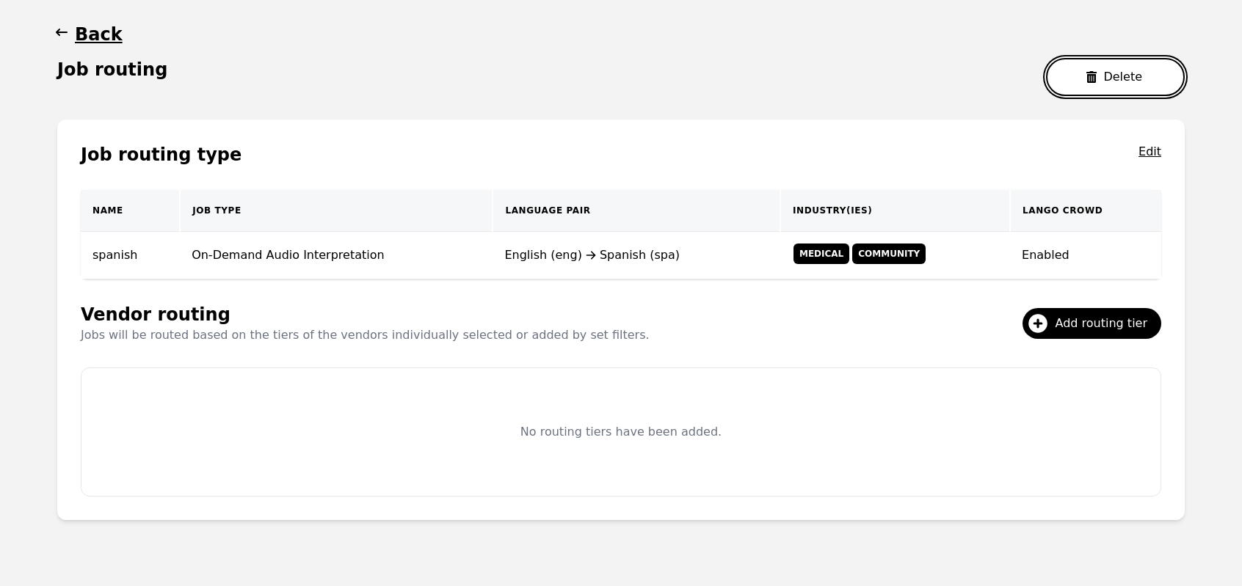
click at [1094, 83] on button "Delete" at bounding box center [1115, 77] width 139 height 38
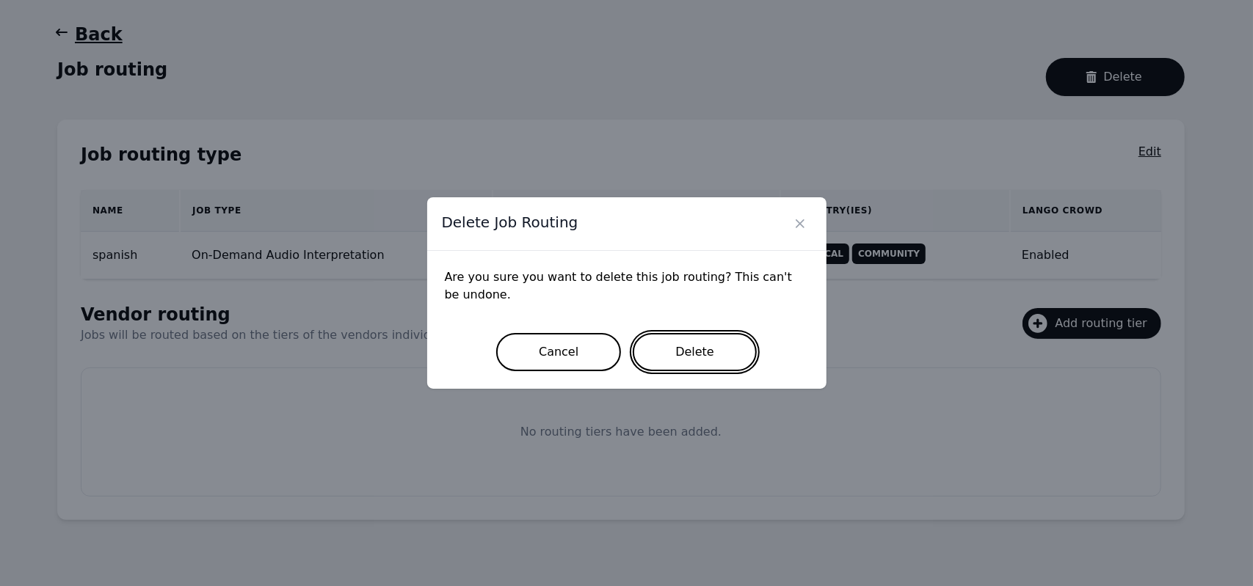
click at [684, 353] on button "Delete" at bounding box center [695, 352] width 124 height 38
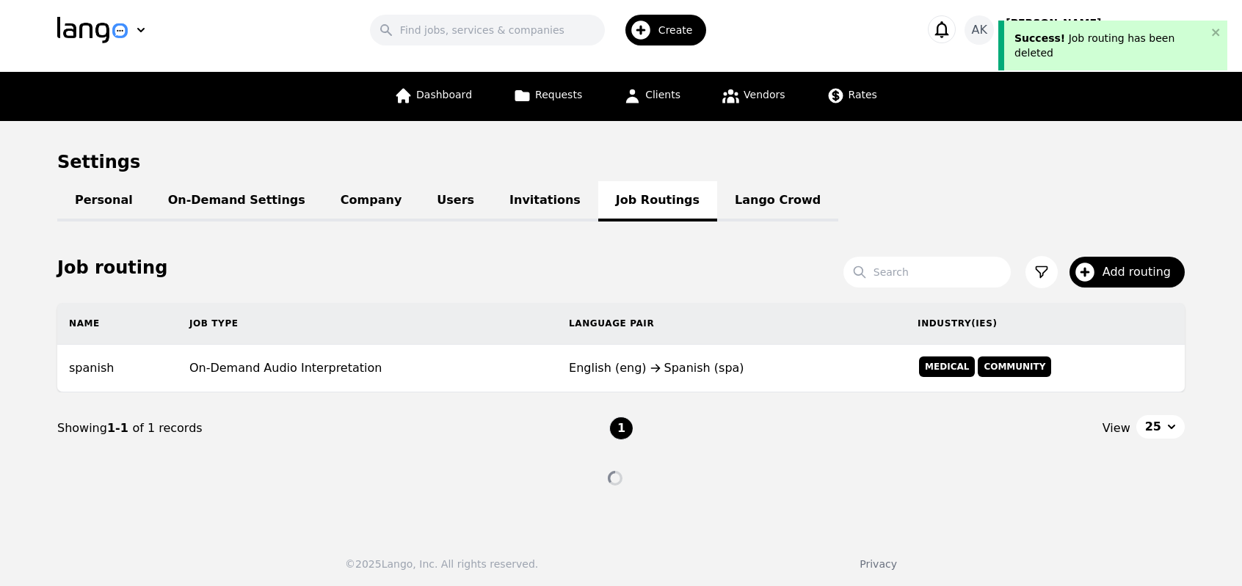
scroll to position [66, 0]
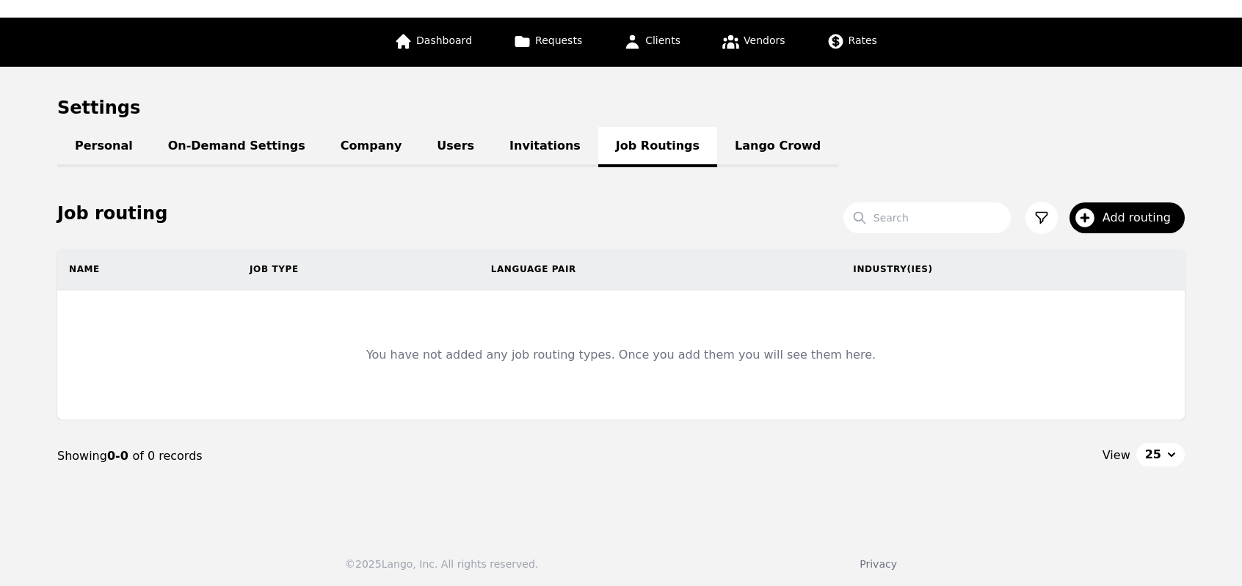
click at [717, 131] on link "Lango Crowd" at bounding box center [777, 147] width 121 height 40
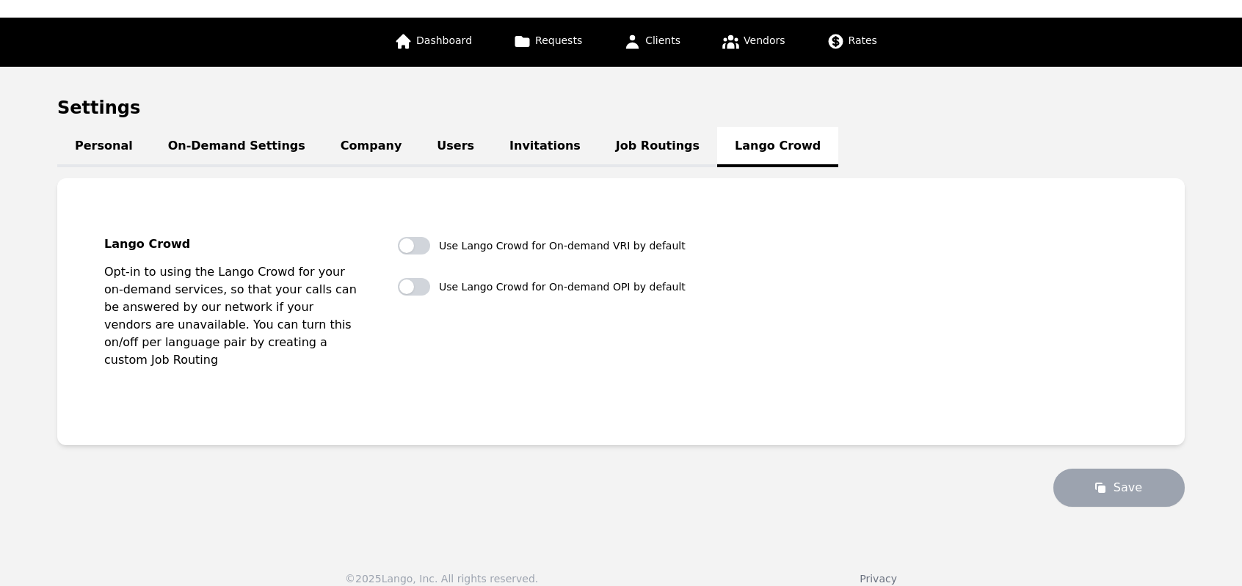
scroll to position [65, 0]
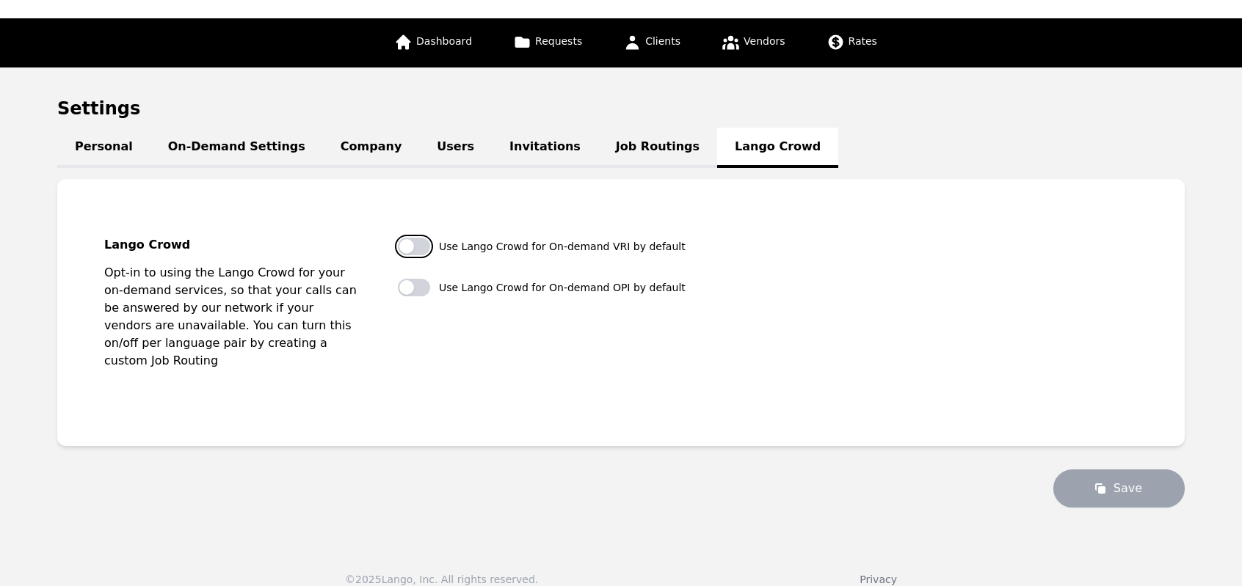
click at [410, 253] on button "button" at bounding box center [414, 247] width 32 height 18
checkbox input "true"
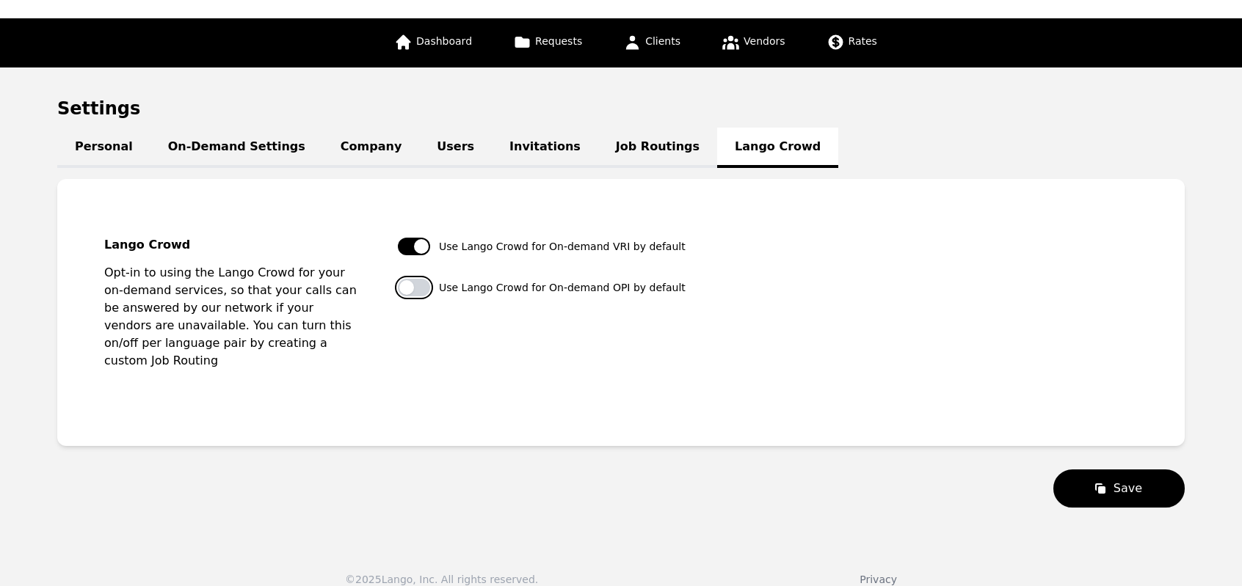
click at [410, 287] on button "button" at bounding box center [414, 288] width 32 height 18
checkbox input "false"
click at [411, 247] on button "button" at bounding box center [414, 247] width 32 height 18
checkbox input "false"
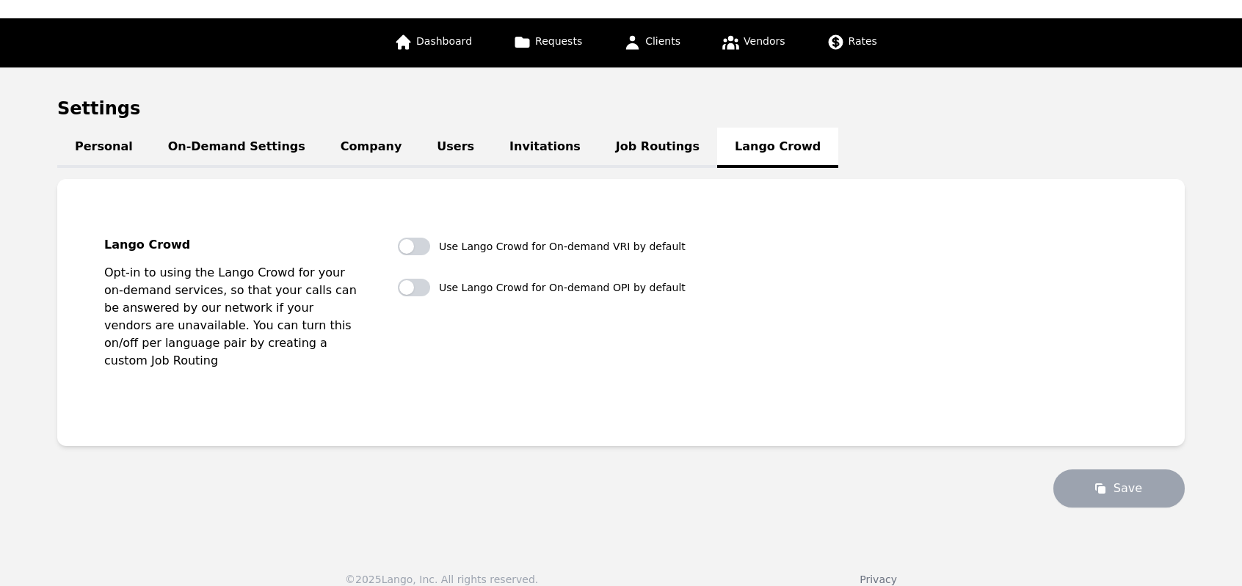
click at [598, 157] on link "Job Routings" at bounding box center [657, 148] width 119 height 40
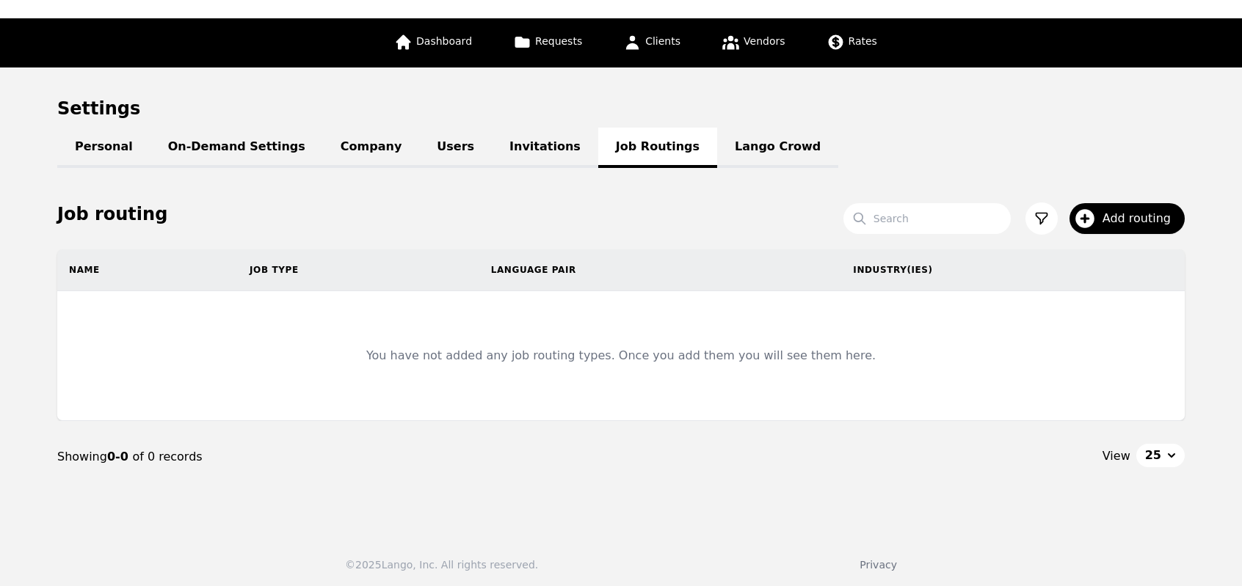
click at [492, 148] on link "Invitations" at bounding box center [545, 148] width 106 height 40
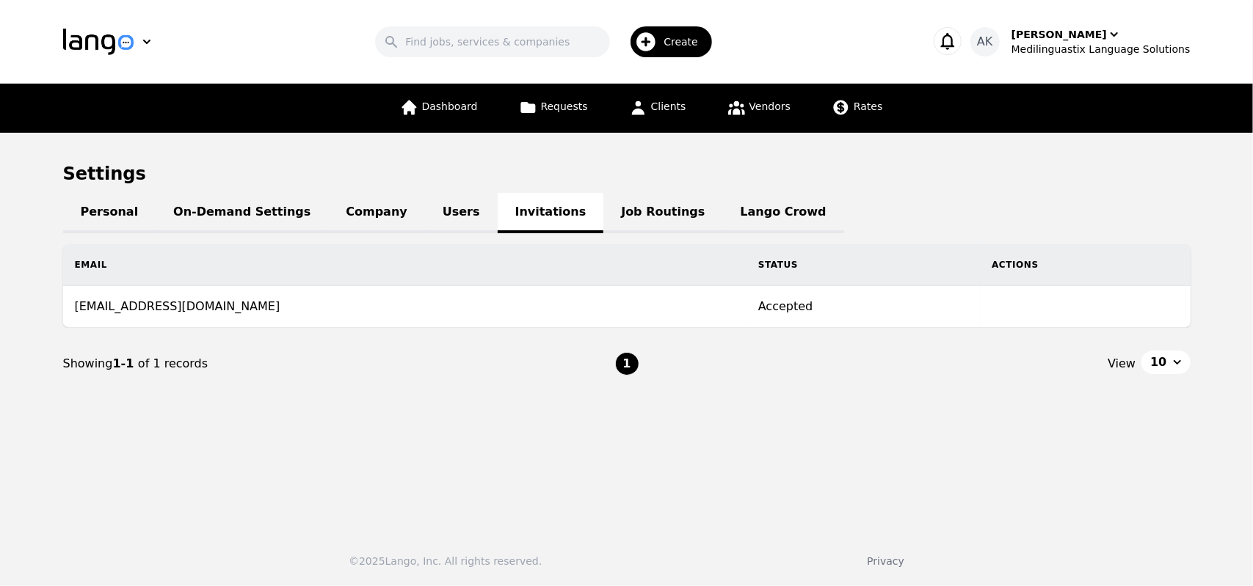
click at [425, 214] on link "Users" at bounding box center [461, 213] width 73 height 40
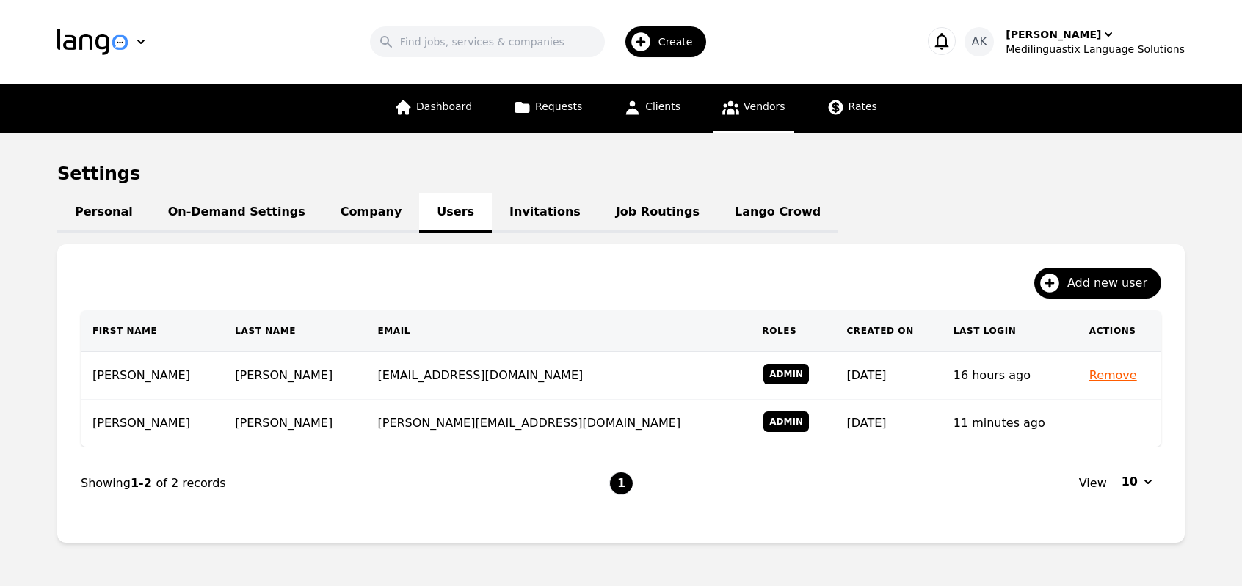
click at [724, 119] on link "Vendors" at bounding box center [753, 108] width 81 height 49
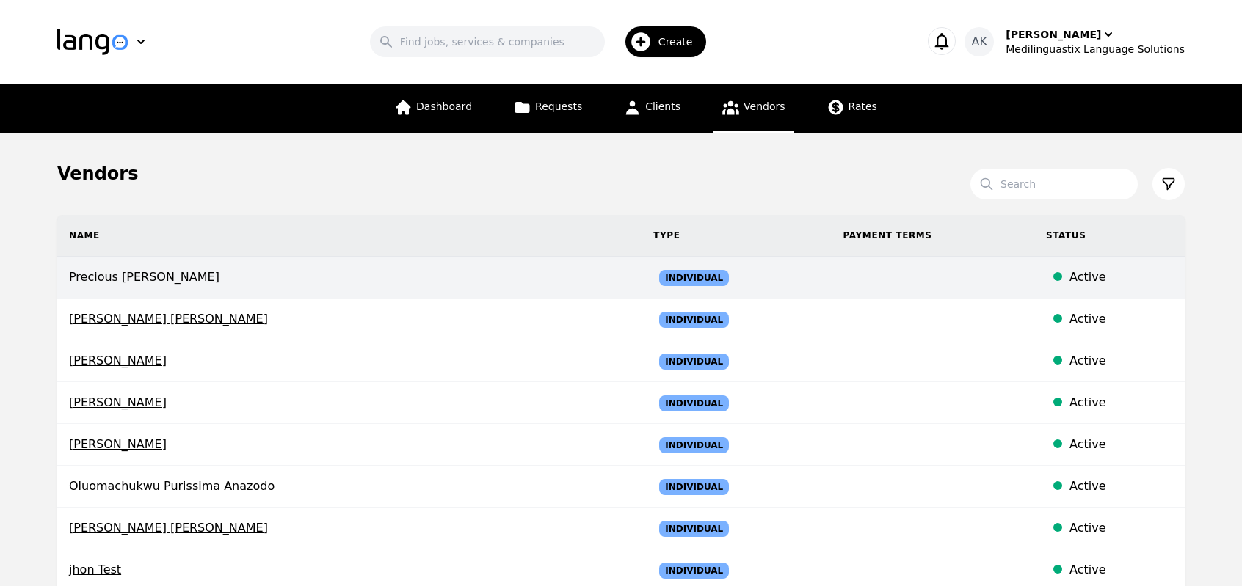
click at [114, 292] on td "Precious [PERSON_NAME]" at bounding box center [349, 278] width 584 height 42
select select "active"
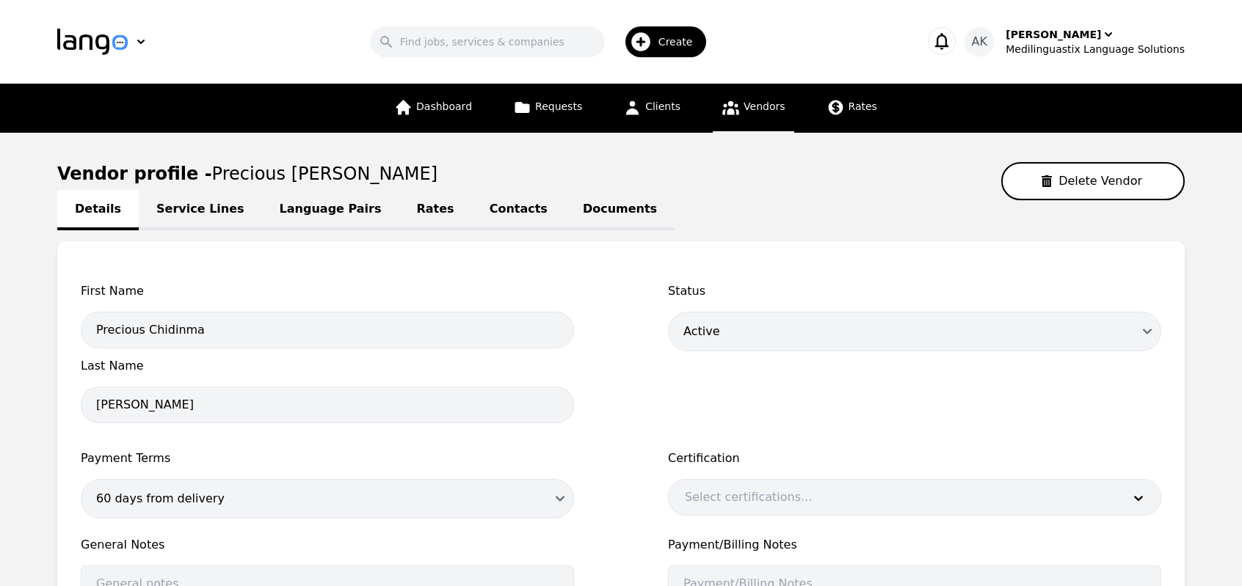
click at [166, 215] on link "Service Lines" at bounding box center [200, 210] width 123 height 40
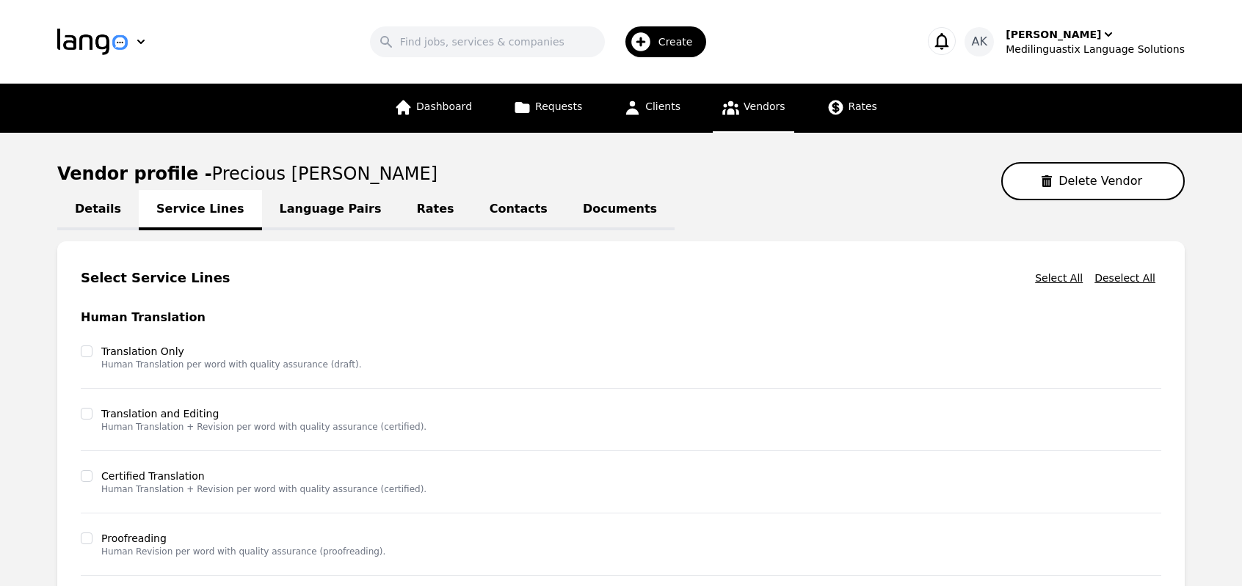
click at [287, 218] on link "Language Pairs" at bounding box center [330, 210] width 137 height 40
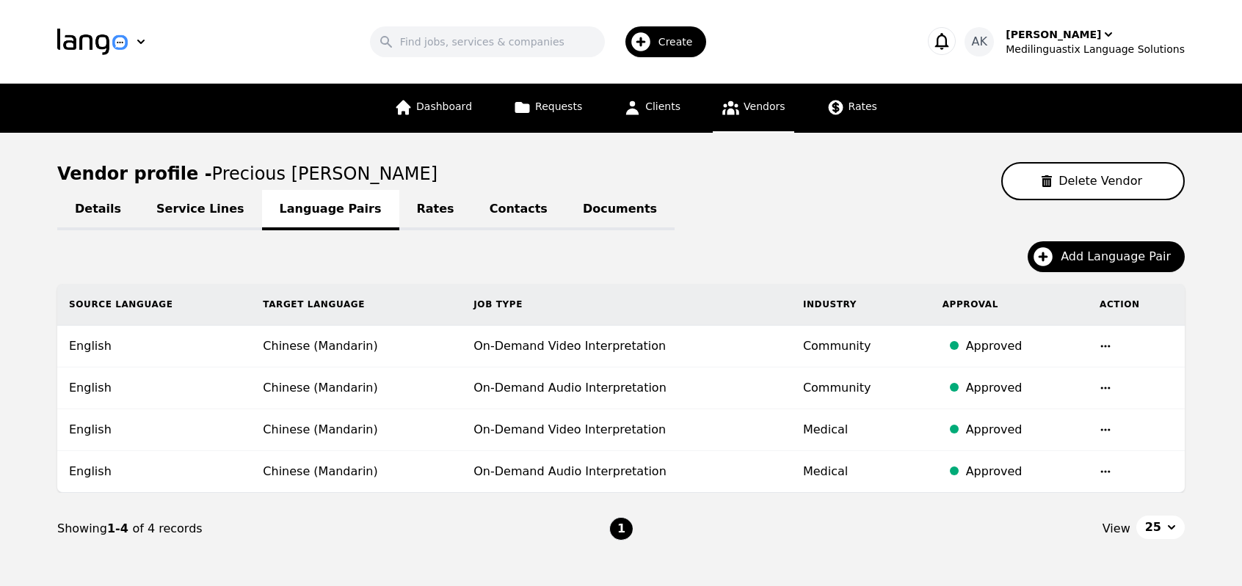
click at [399, 219] on link "Rates" at bounding box center [435, 210] width 73 height 40
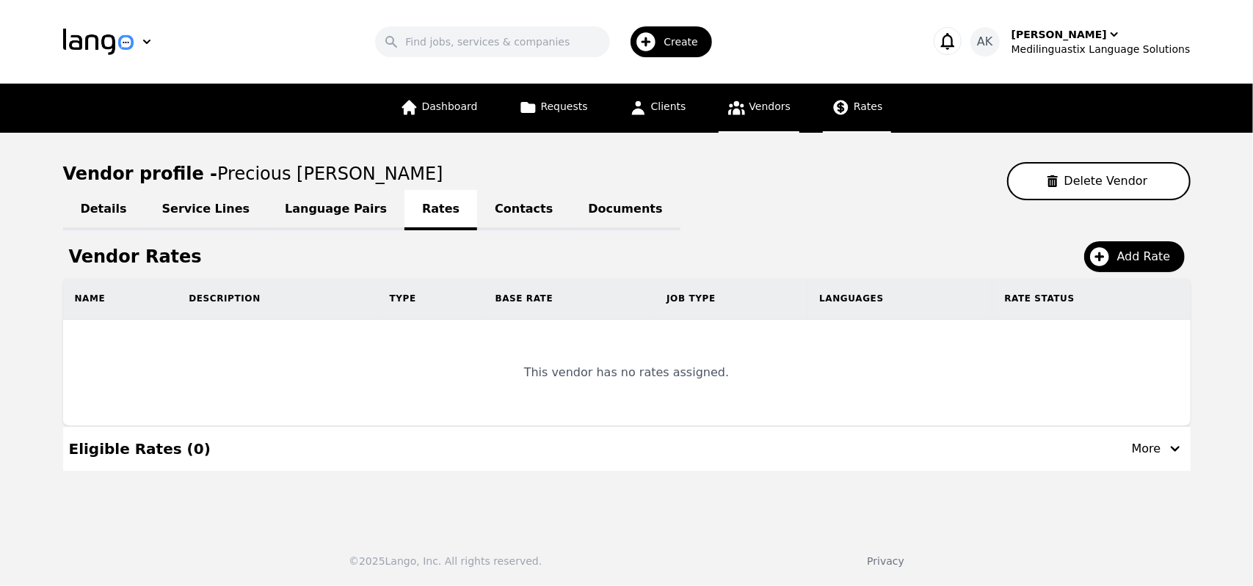
click at [854, 110] on span "Rates" at bounding box center [868, 107] width 29 height 12
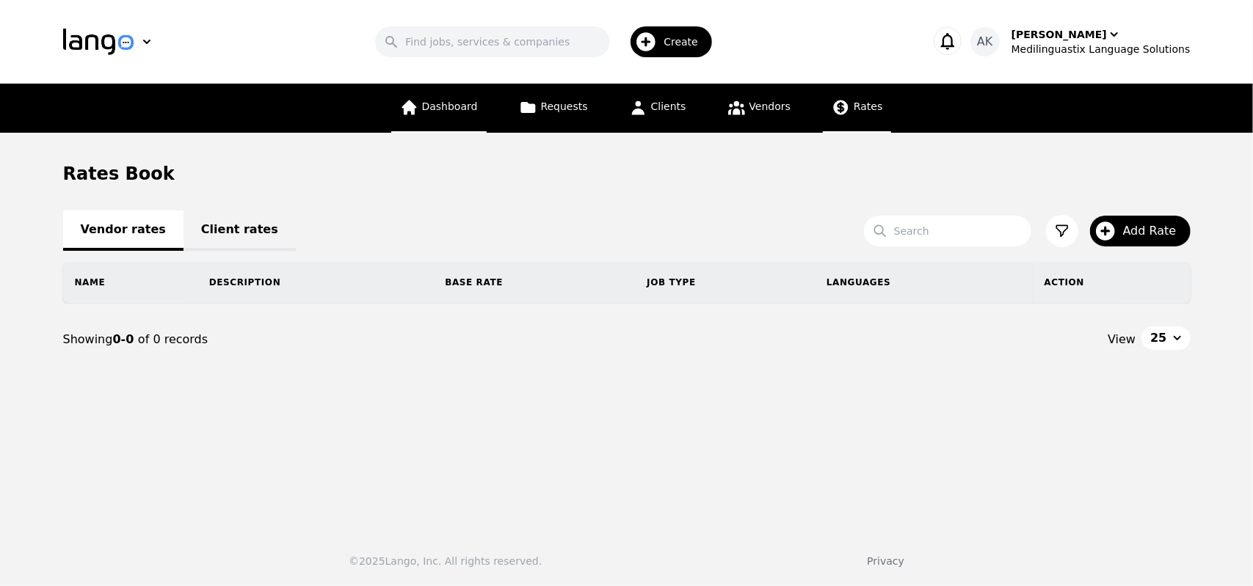
click at [467, 98] on link "Dashboard" at bounding box center [438, 108] width 95 height 49
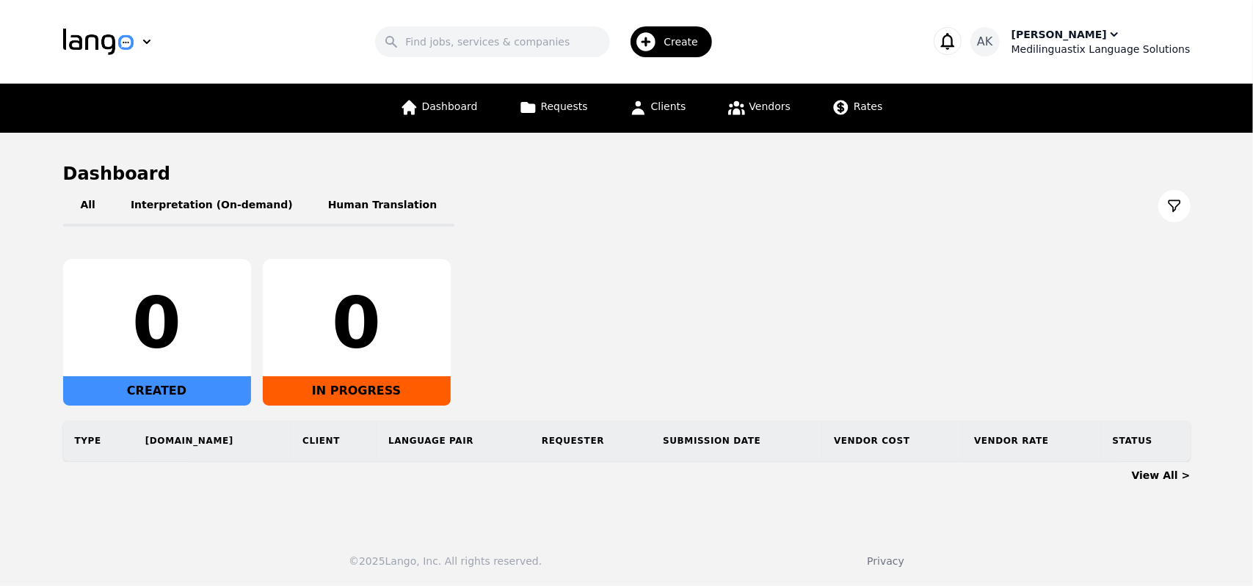
click at [1073, 46] on div "Medilinguastix Language Solutions" at bounding box center [1100, 49] width 179 height 15
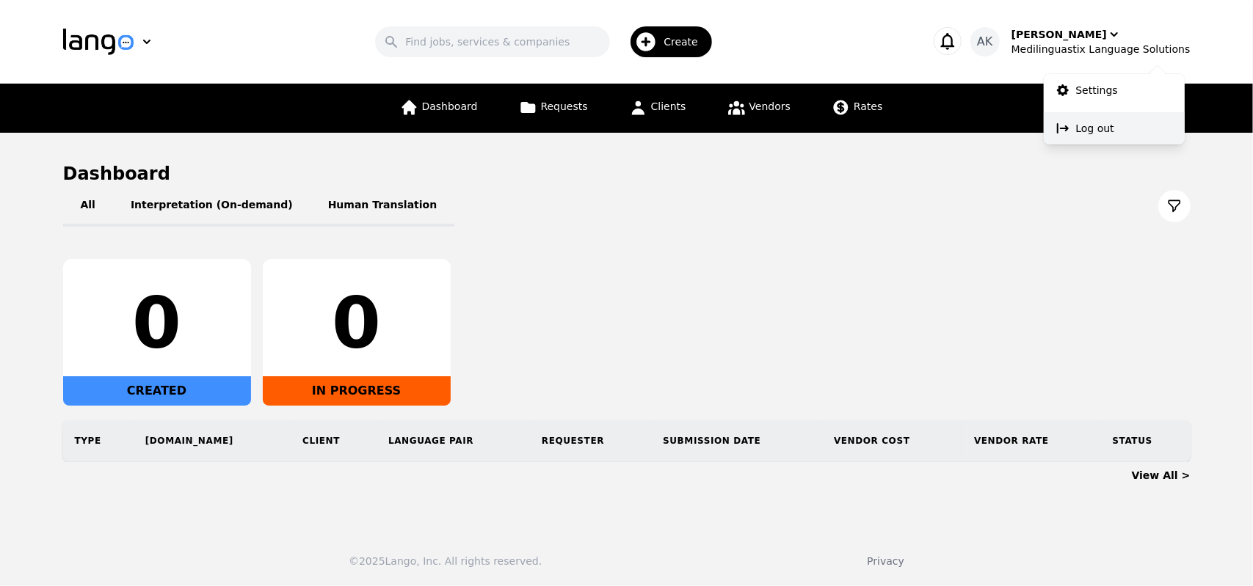
click at [1097, 123] on p "Log out" at bounding box center [1095, 128] width 38 height 15
